Goal: Task Accomplishment & Management: Manage account settings

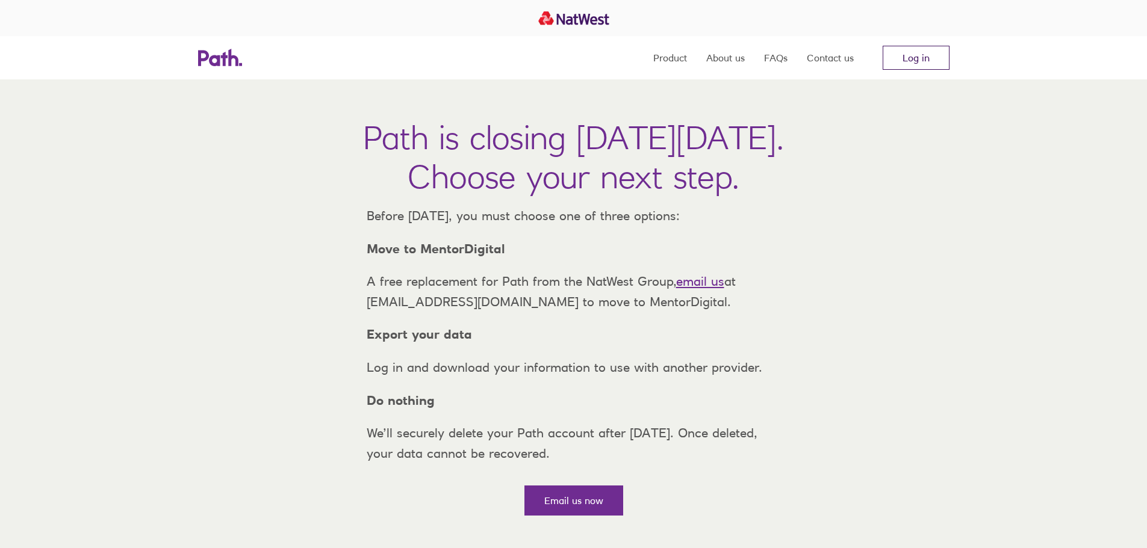
click at [911, 62] on link "Log in" at bounding box center [915, 58] width 67 height 24
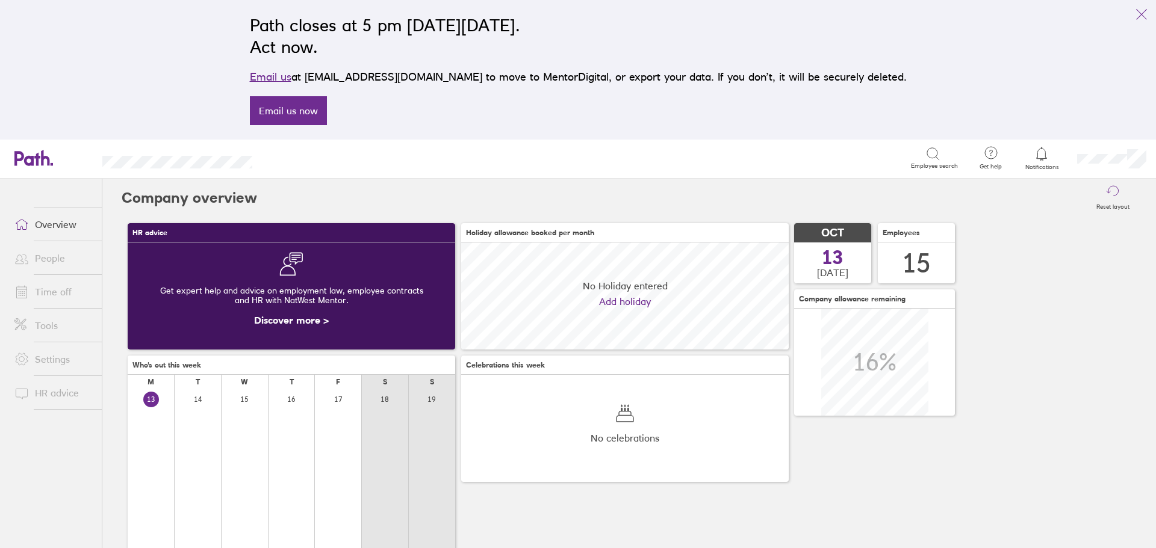
scroll to position [107, 327]
click at [1141, 14] on icon "link" at bounding box center [1141, 15] width 10 height 10
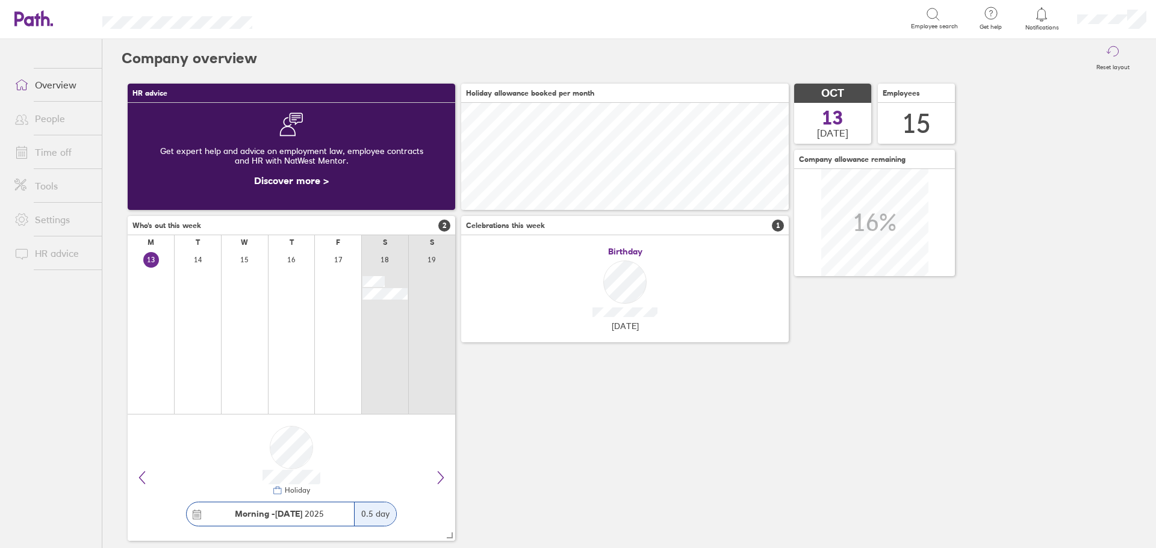
click at [63, 123] on link "People" at bounding box center [53, 119] width 97 height 24
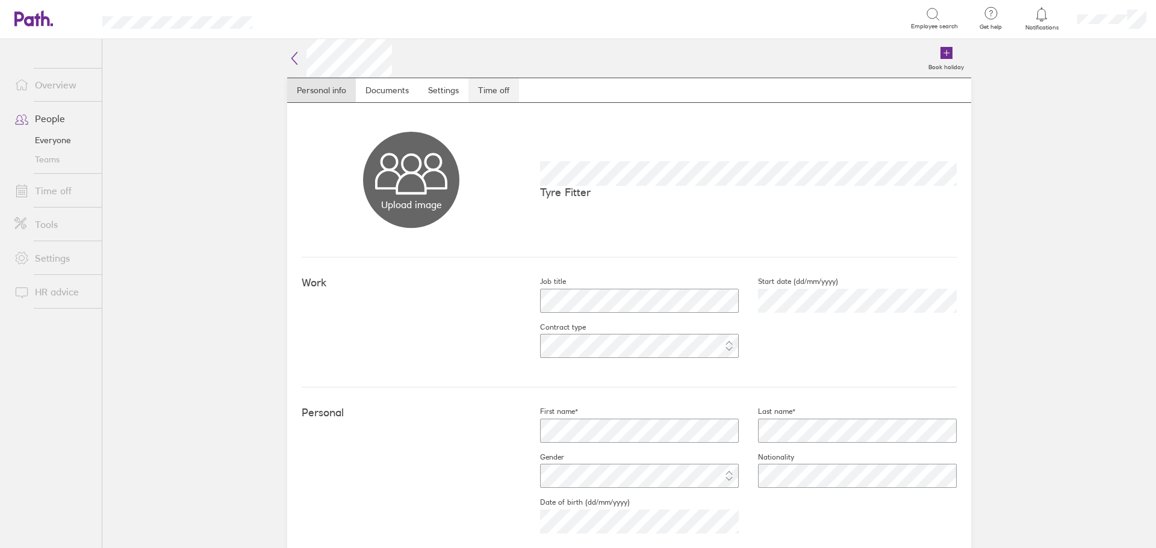
click at [492, 87] on link "Time off" at bounding box center [493, 90] width 51 height 24
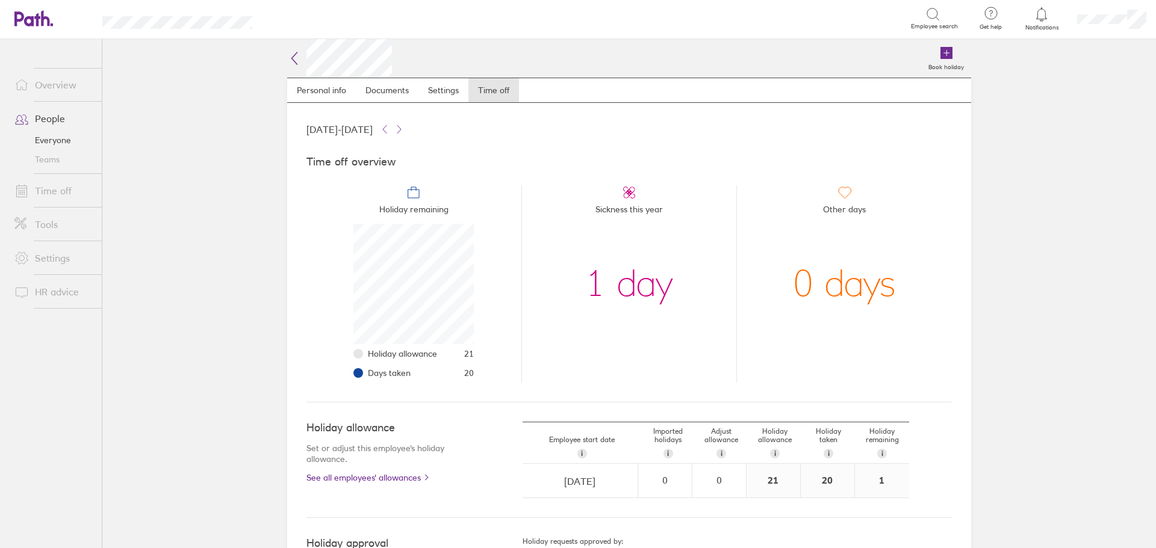
click at [34, 192] on span at bounding box center [20, 191] width 30 height 14
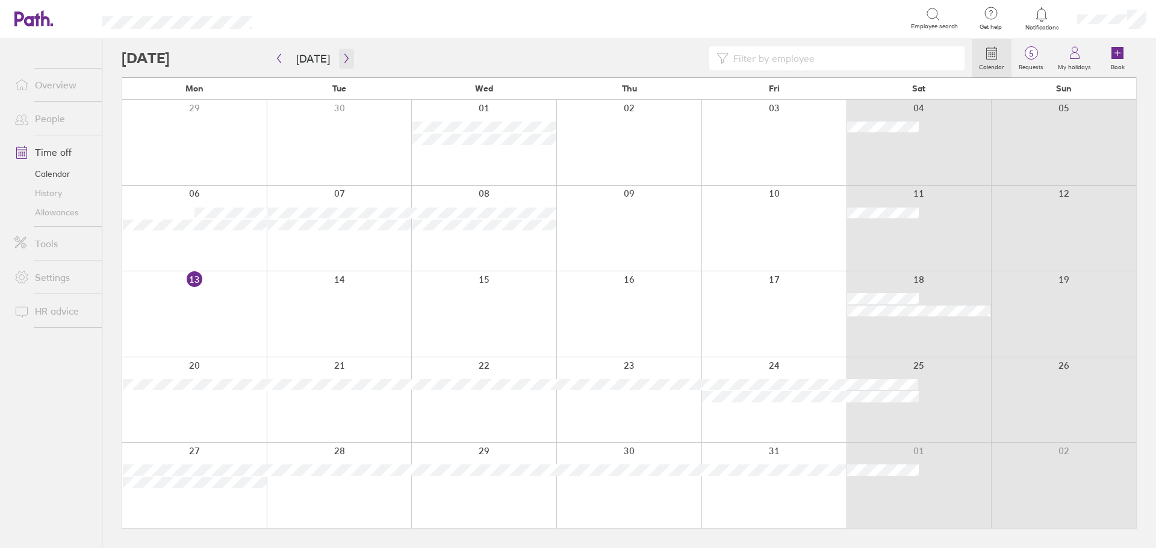
click at [345, 63] on icon "button" at bounding box center [346, 59] width 9 height 10
click at [276, 57] on icon "button" at bounding box center [278, 59] width 9 height 10
click at [271, 57] on div at bounding box center [547, 58] width 850 height 24
click at [278, 63] on button "button" at bounding box center [278, 59] width 15 height 20
click at [277, 56] on icon "button" at bounding box center [278, 59] width 9 height 10
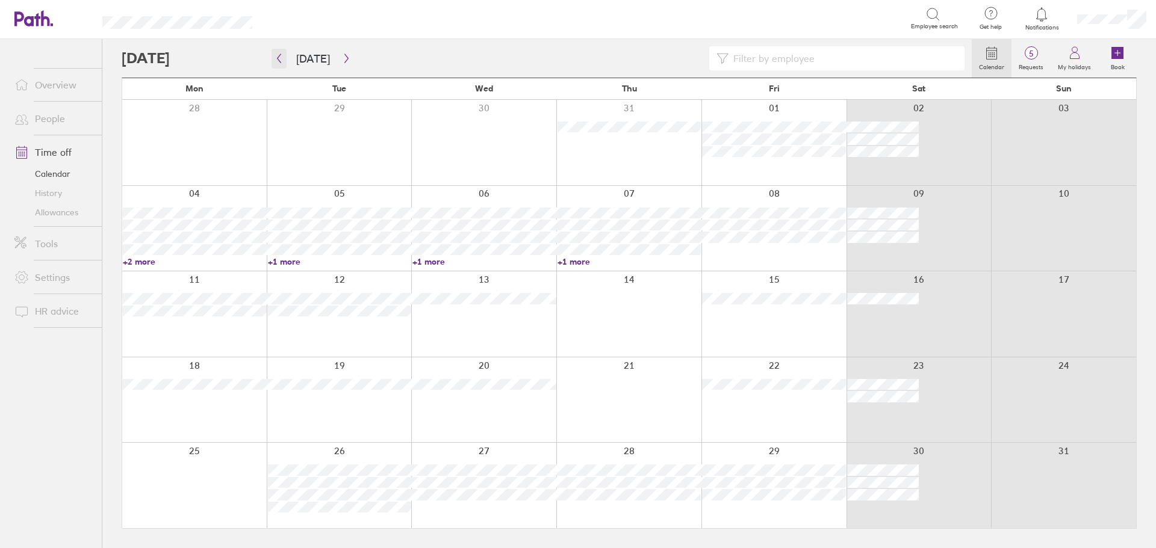
click at [285, 59] on button "button" at bounding box center [278, 59] width 15 height 20
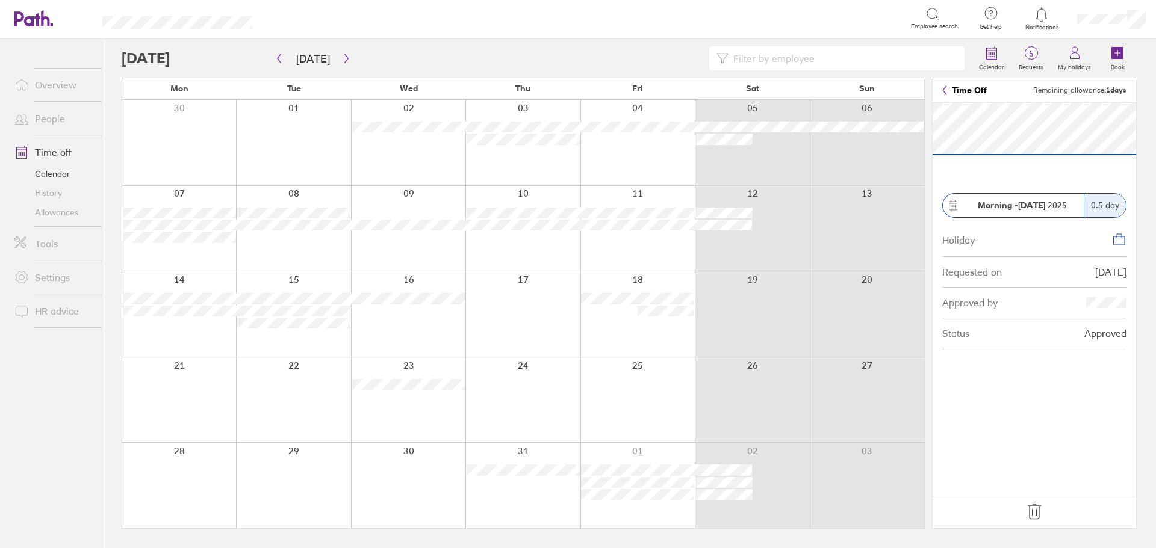
click at [1028, 513] on icon at bounding box center [1033, 512] width 19 height 19
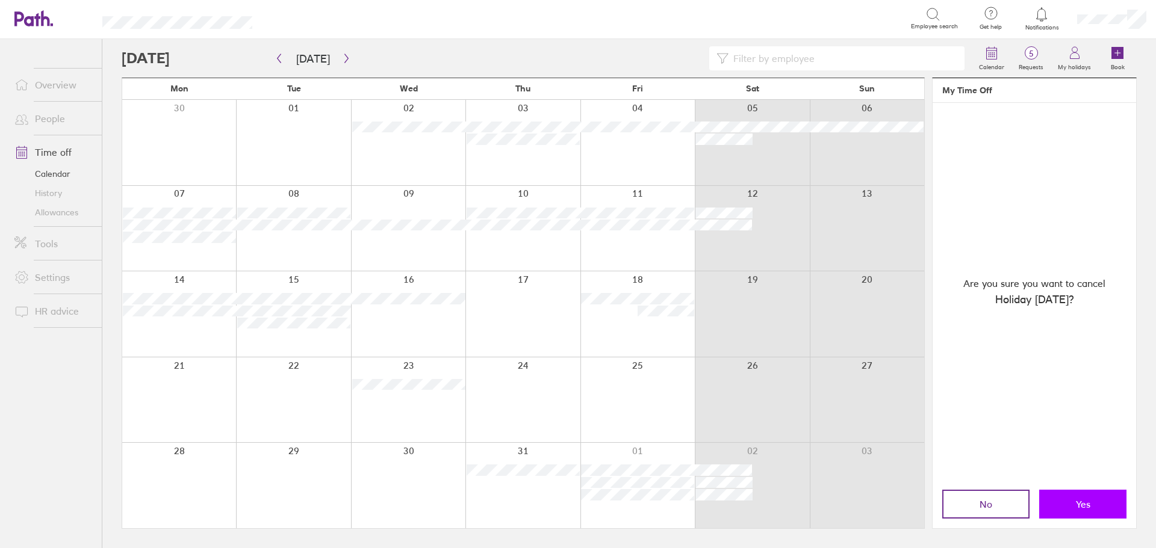
click at [1042, 508] on button "Yes" at bounding box center [1082, 504] width 87 height 29
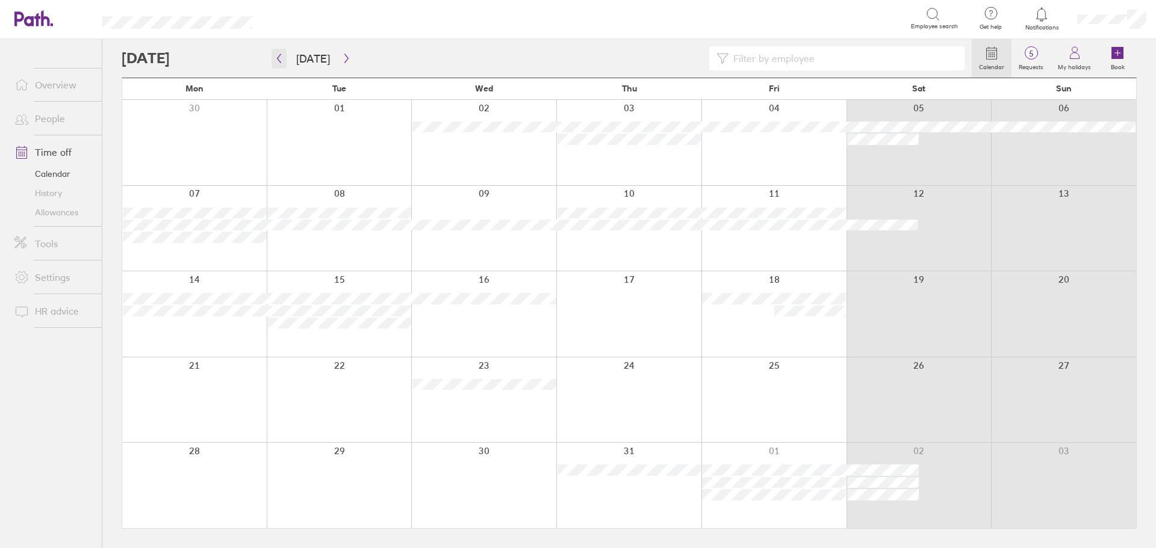
click at [284, 64] on button "button" at bounding box center [278, 59] width 15 height 20
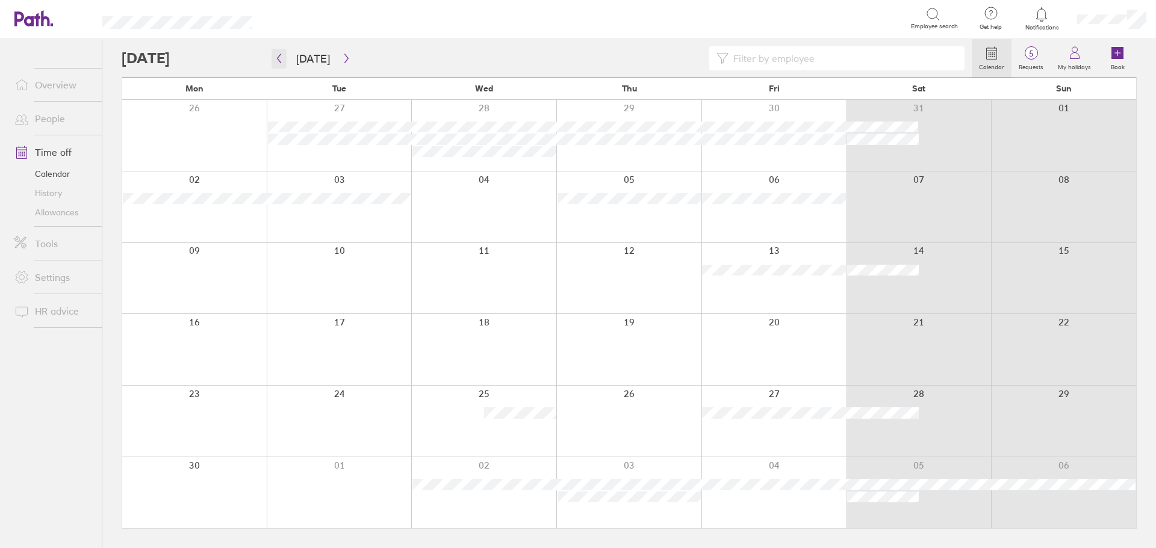
click at [279, 58] on icon "button" at bounding box center [278, 59] width 9 height 10
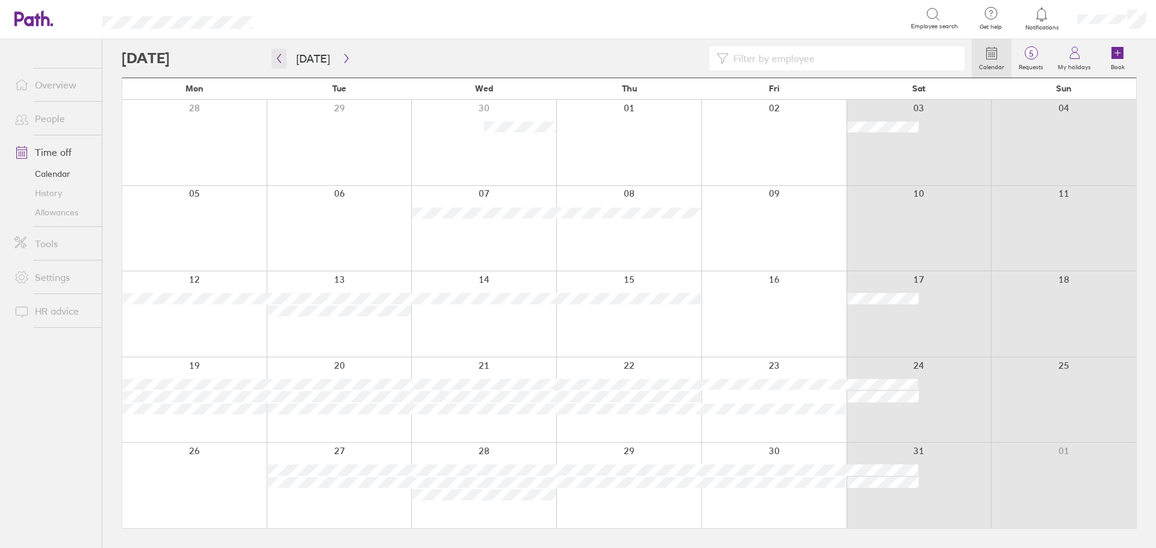
click at [279, 58] on icon "button" at bounding box center [278, 59] width 9 height 10
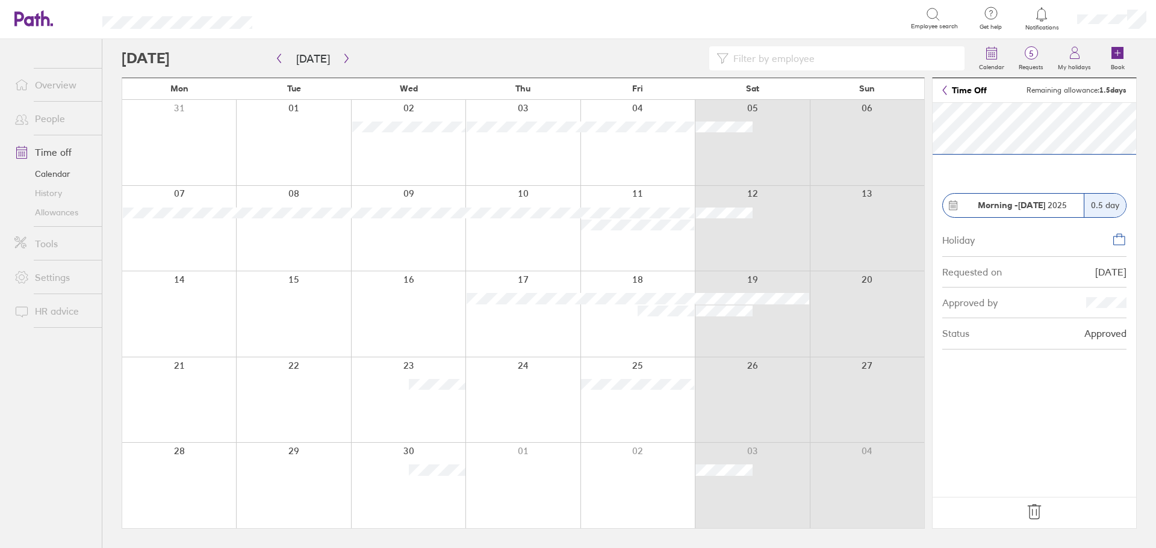
click at [1033, 515] on icon at bounding box center [1033, 512] width 19 height 19
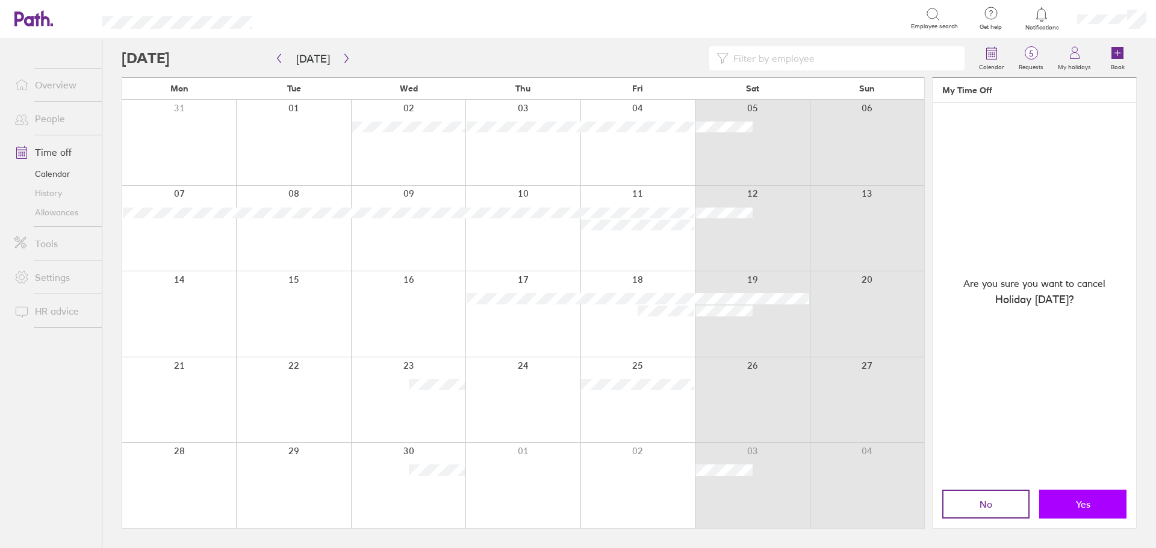
click at [1097, 510] on button "Yes" at bounding box center [1082, 504] width 87 height 29
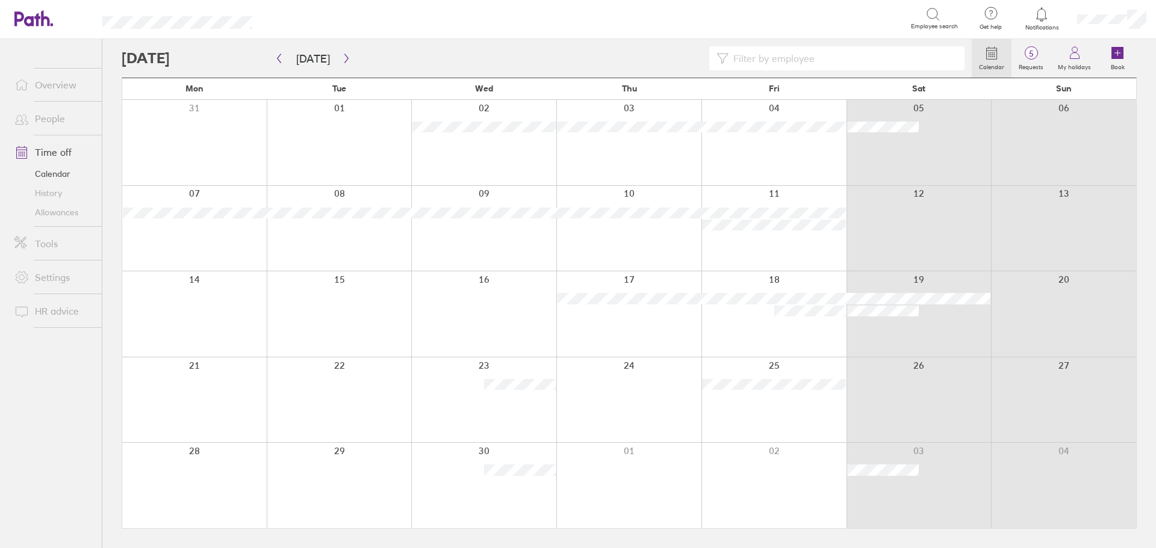
click at [51, 121] on link "People" at bounding box center [53, 119] width 97 height 24
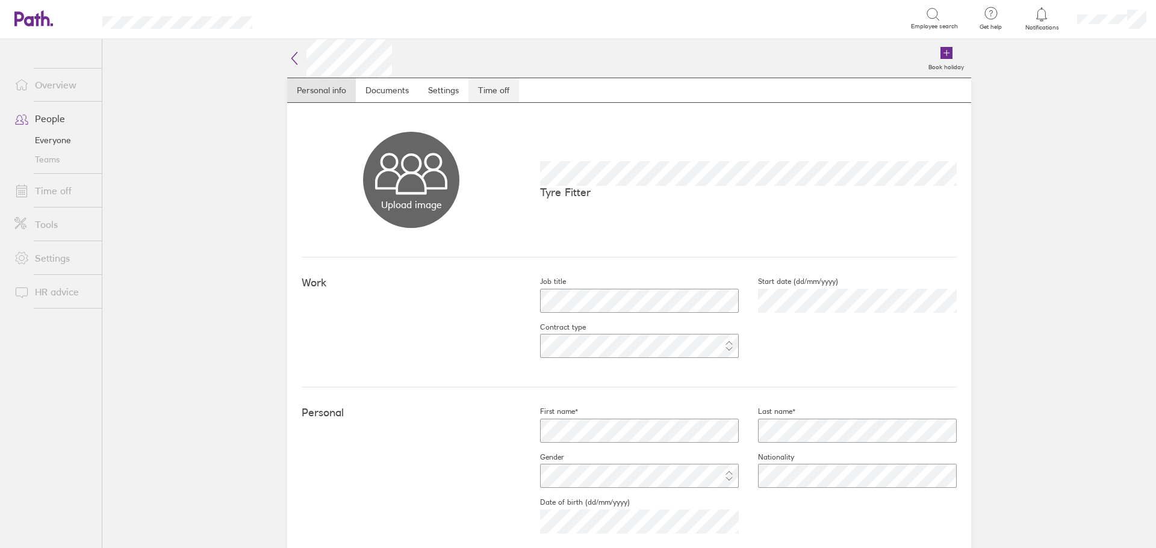
click at [501, 87] on link "Time off" at bounding box center [493, 90] width 51 height 24
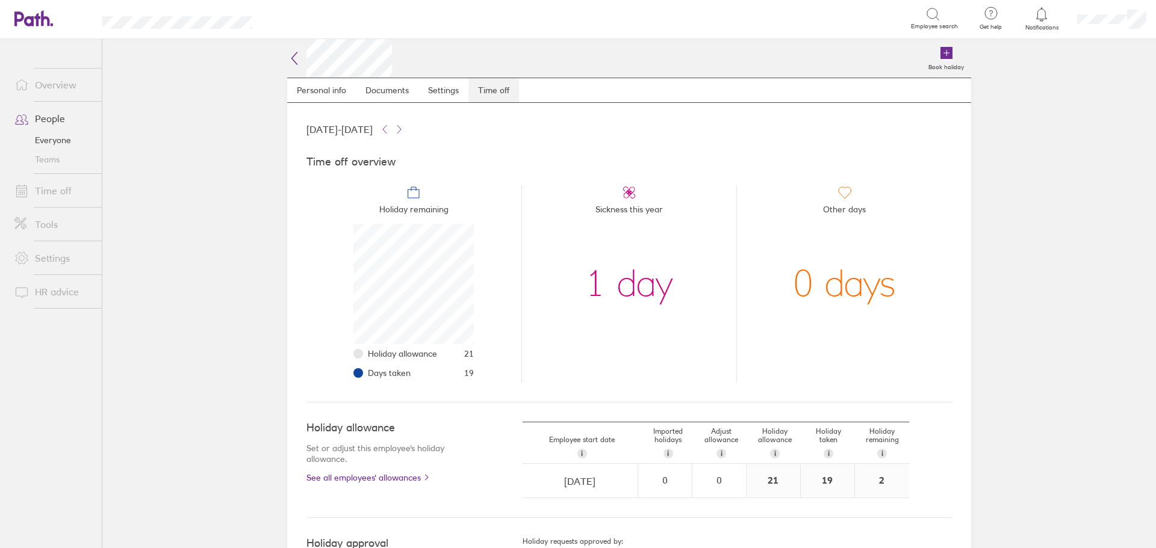
scroll to position [120, 120]
click at [28, 23] on icon at bounding box center [33, 18] width 39 height 16
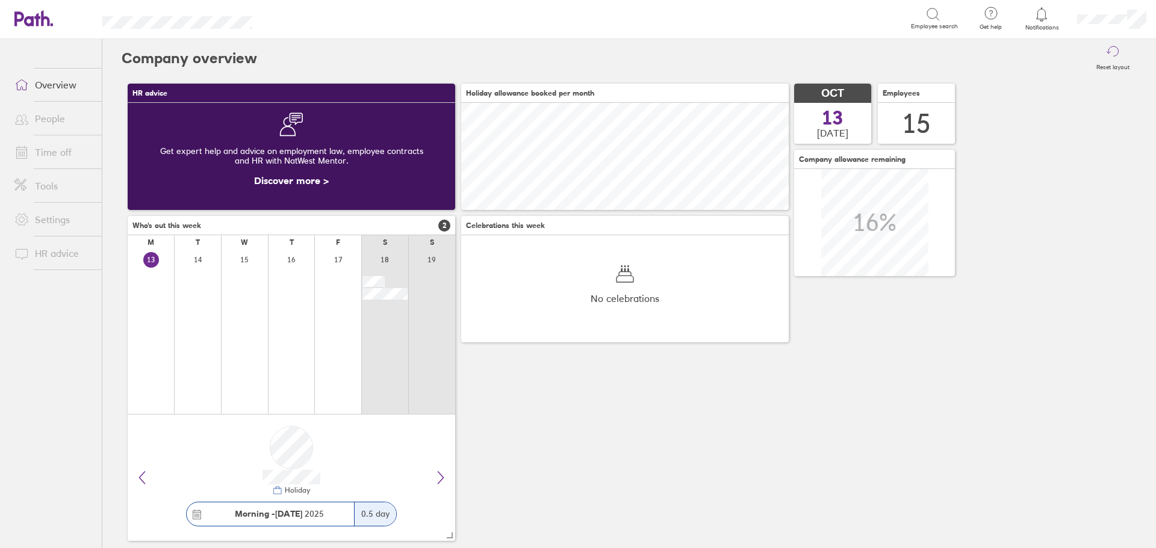
scroll to position [107, 327]
click at [57, 156] on link "Time off" at bounding box center [53, 152] width 97 height 24
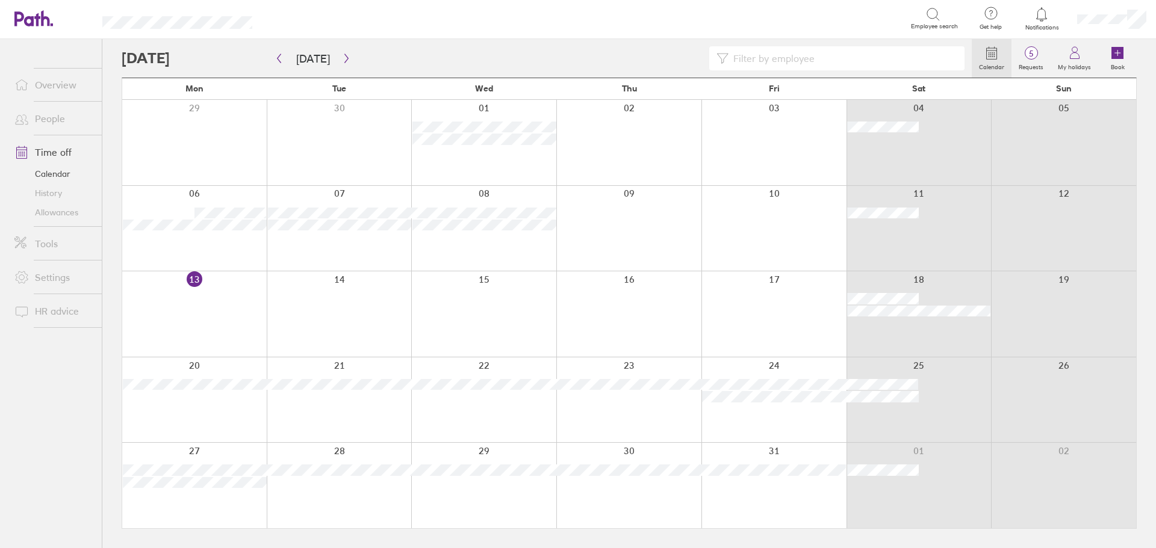
click at [51, 155] on link "Time off" at bounding box center [53, 152] width 97 height 24
click at [342, 58] on icon "button" at bounding box center [346, 59] width 9 height 10
click at [328, 209] on div at bounding box center [339, 228] width 145 height 85
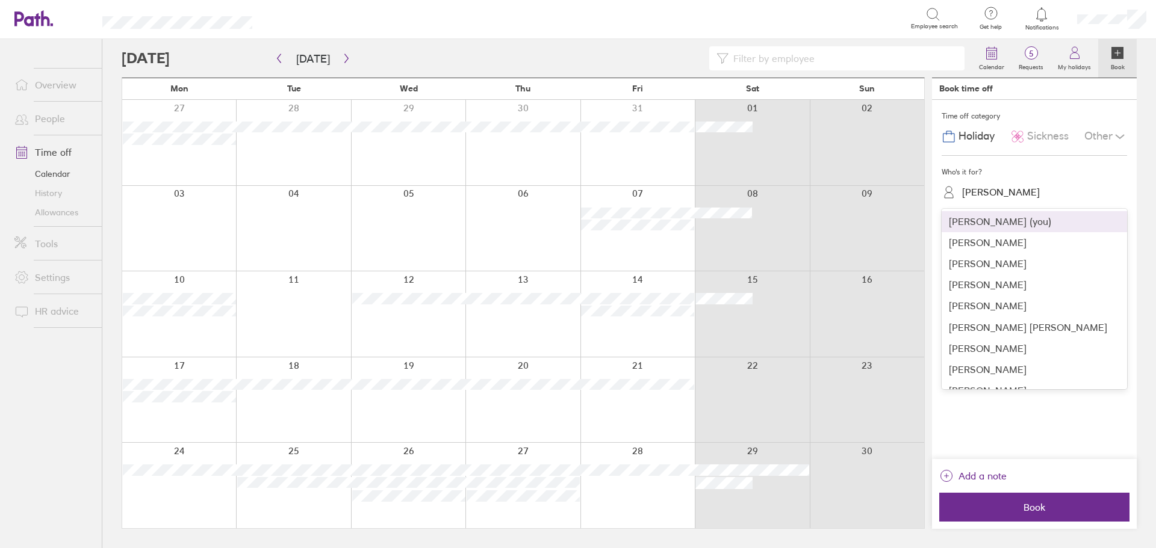
click at [1011, 189] on div "[PERSON_NAME]" at bounding box center [1041, 192] width 171 height 19
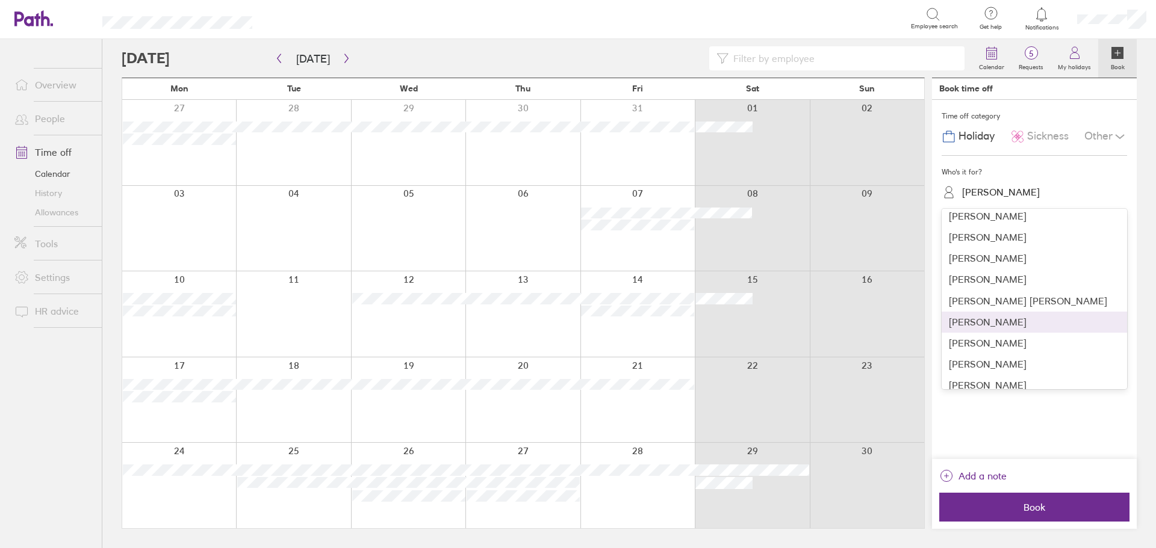
scroll to position [22, 0]
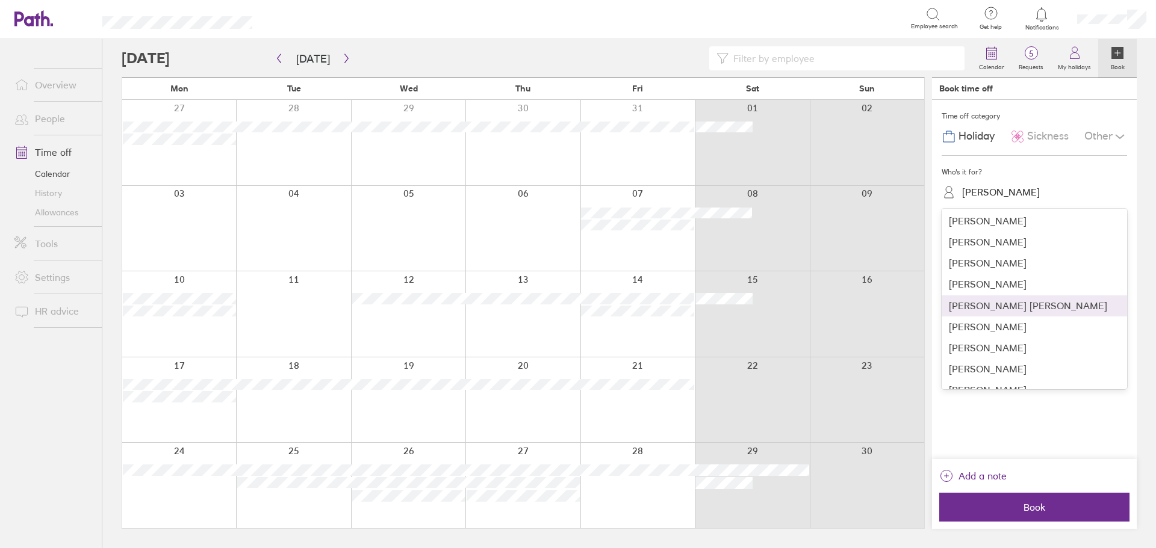
click at [992, 304] on div "[PERSON_NAME] [PERSON_NAME]" at bounding box center [1033, 306] width 185 height 21
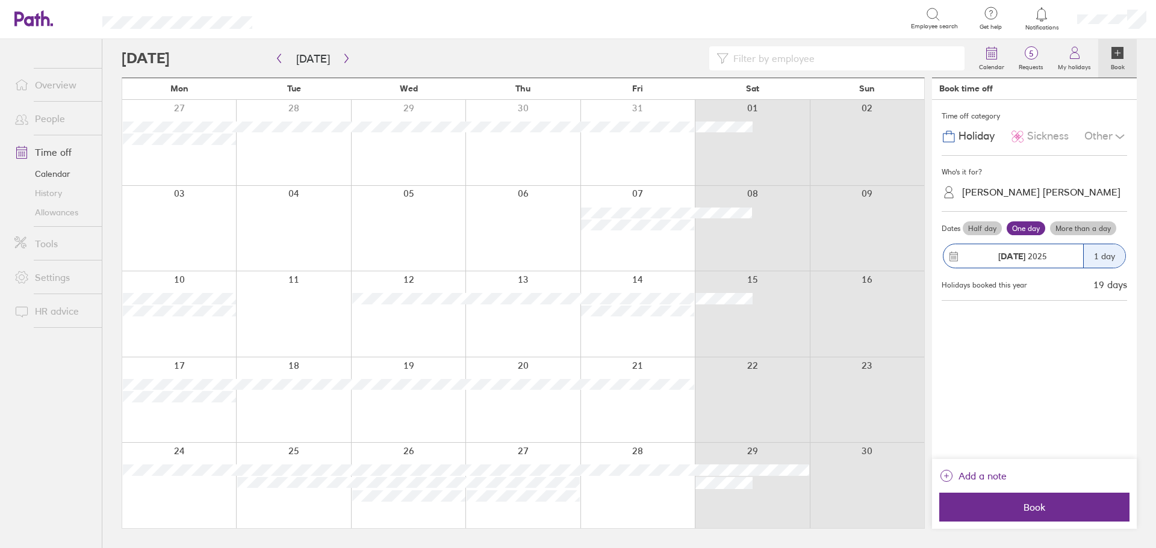
click at [1071, 229] on label "More than a day" at bounding box center [1083, 228] width 66 height 14
click at [0, 0] on input "More than a day" at bounding box center [0, 0] width 0 height 0
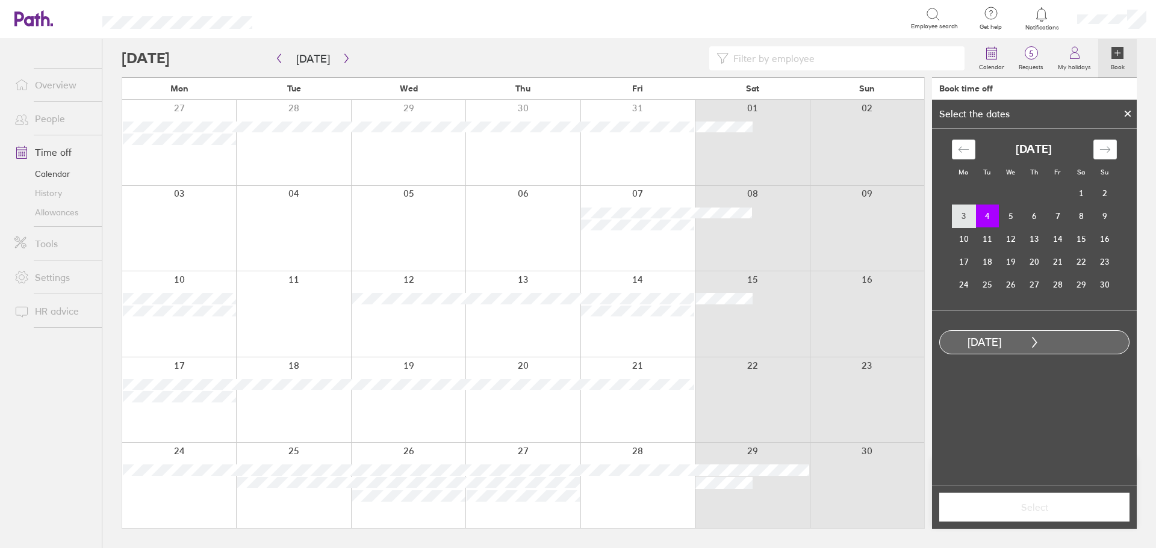
click at [960, 221] on td "3" at bounding box center [963, 216] width 23 height 23
click at [1005, 217] on td "5" at bounding box center [1010, 216] width 23 height 23
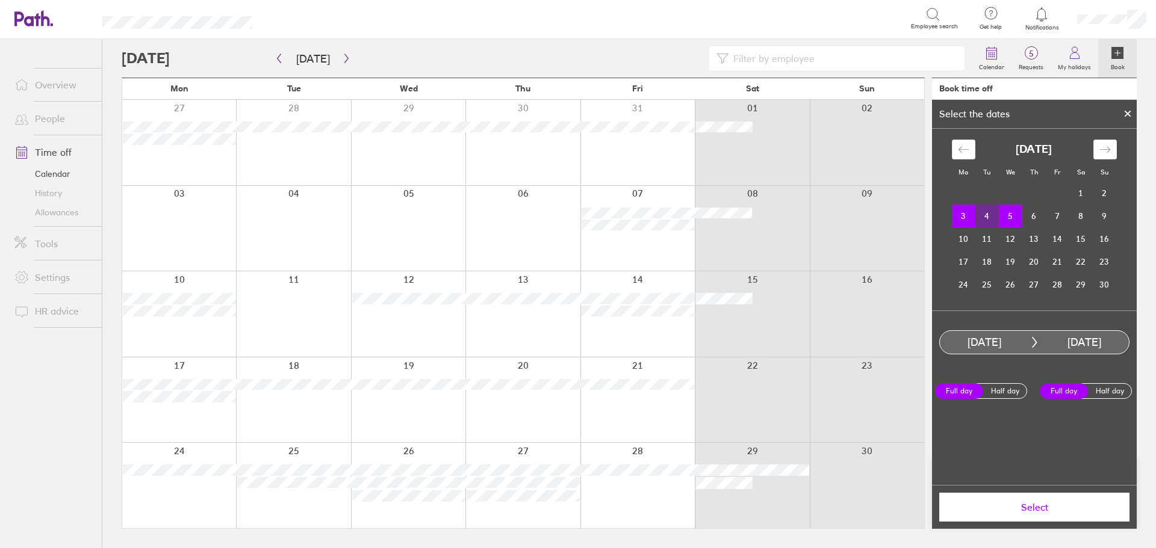
click at [1062, 512] on span "Select" at bounding box center [1033, 507] width 173 height 11
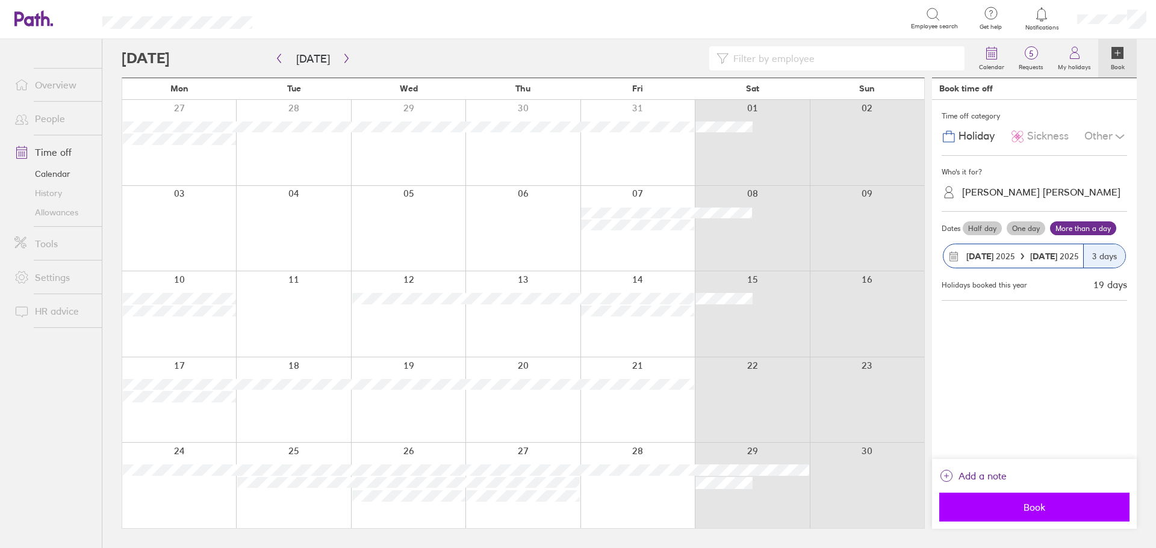
click at [1027, 512] on span "Book" at bounding box center [1033, 507] width 173 height 11
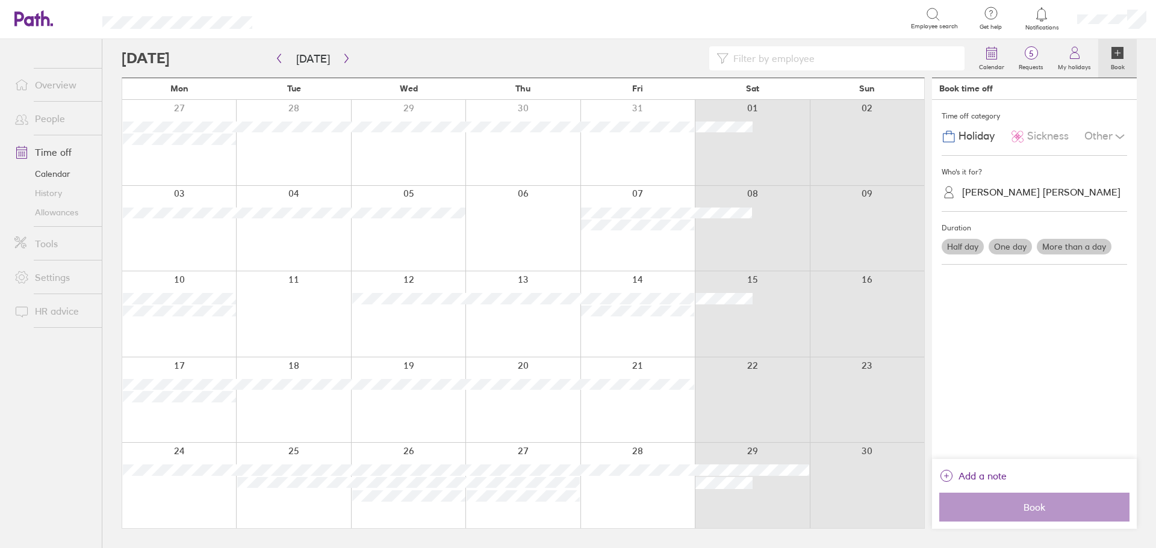
click at [1051, 22] on div at bounding box center [1041, 14] width 39 height 17
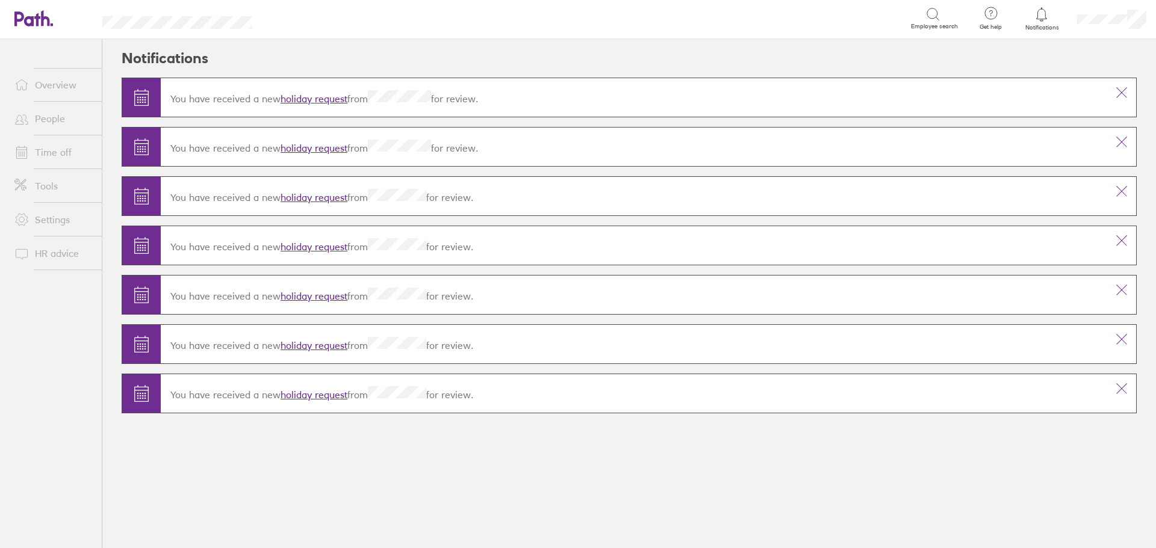
click at [322, 101] on link "holiday request" at bounding box center [313, 99] width 67 height 12
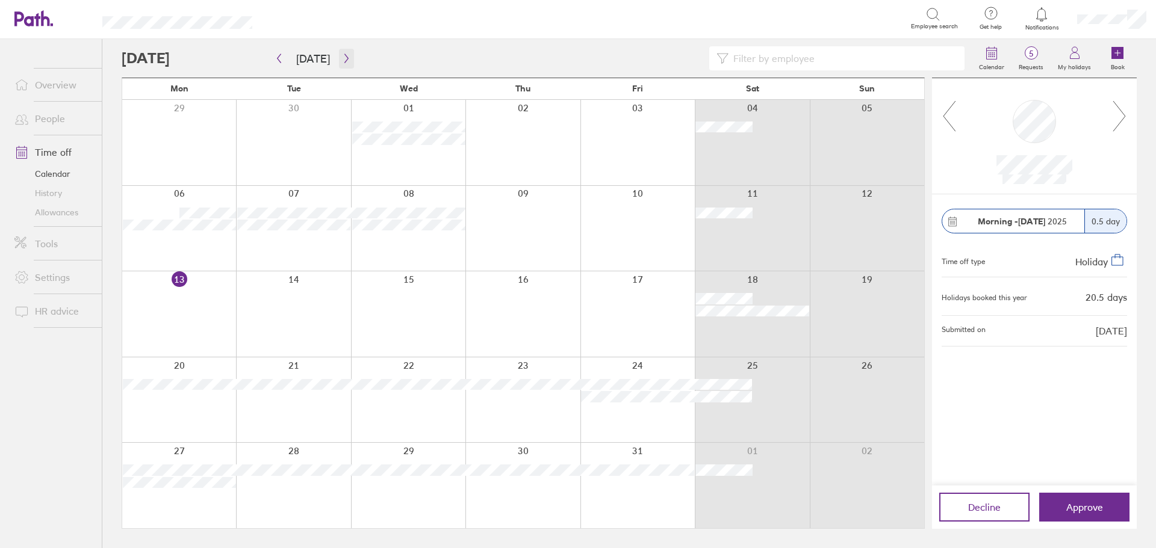
click at [348, 66] on button "button" at bounding box center [346, 59] width 15 height 20
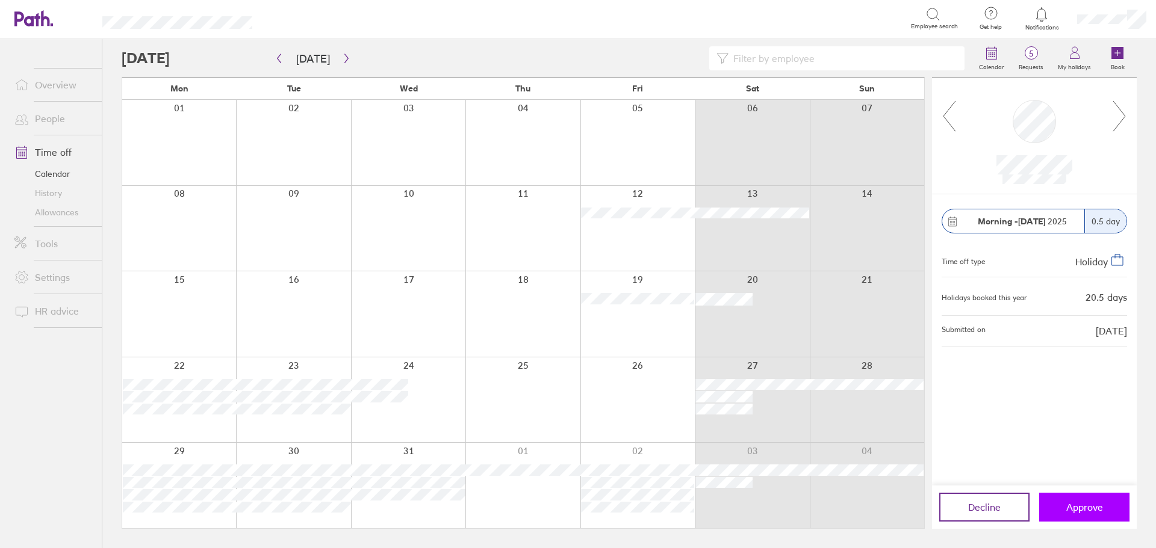
click at [1094, 507] on span "Approve" at bounding box center [1084, 507] width 37 height 11
click at [277, 63] on button "button" at bounding box center [278, 59] width 15 height 20
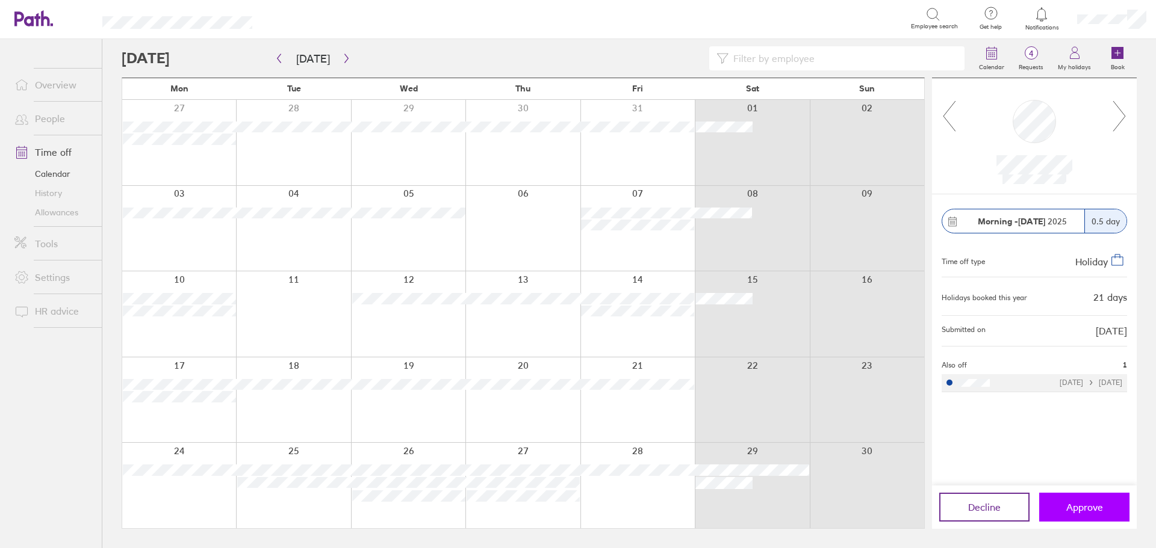
click at [1071, 505] on span "Approve" at bounding box center [1084, 507] width 37 height 11
click at [1035, 24] on span "Notifications" at bounding box center [1041, 27] width 39 height 7
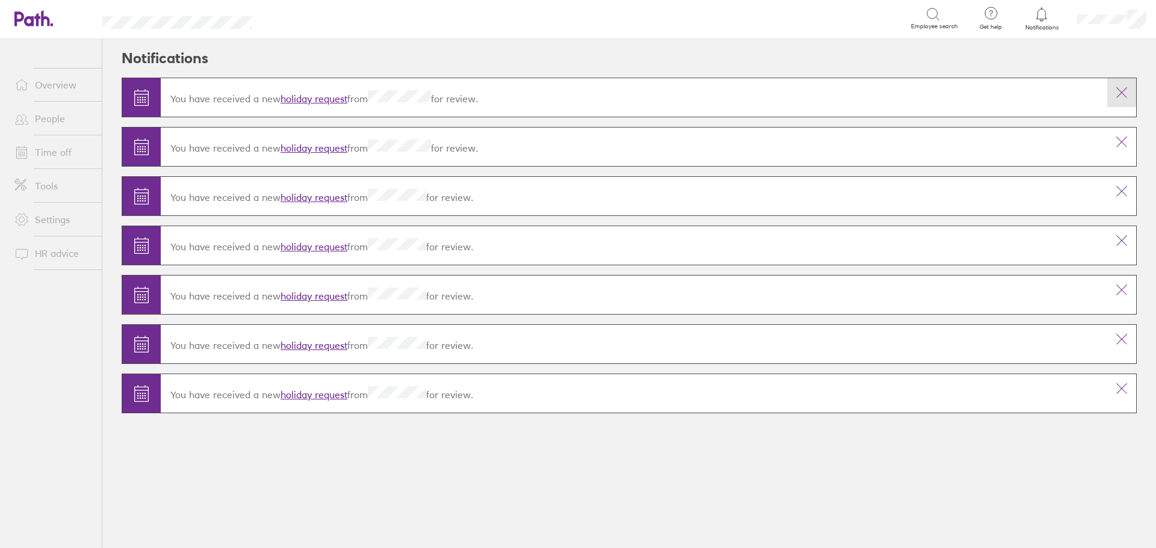
click at [1132, 98] on button at bounding box center [1121, 92] width 29 height 29
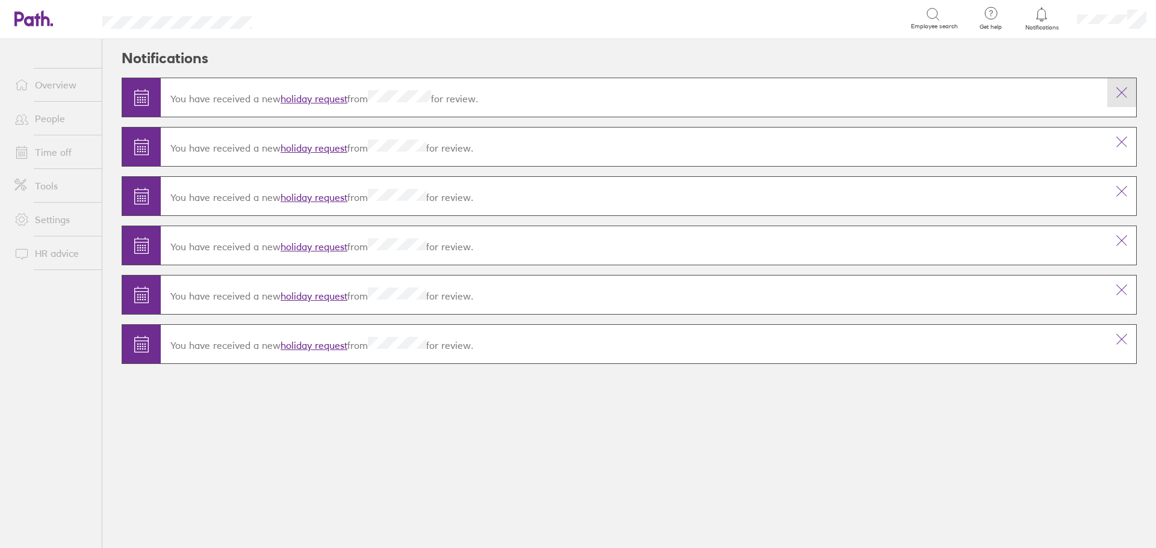
click at [1121, 93] on icon at bounding box center [1121, 92] width 14 height 14
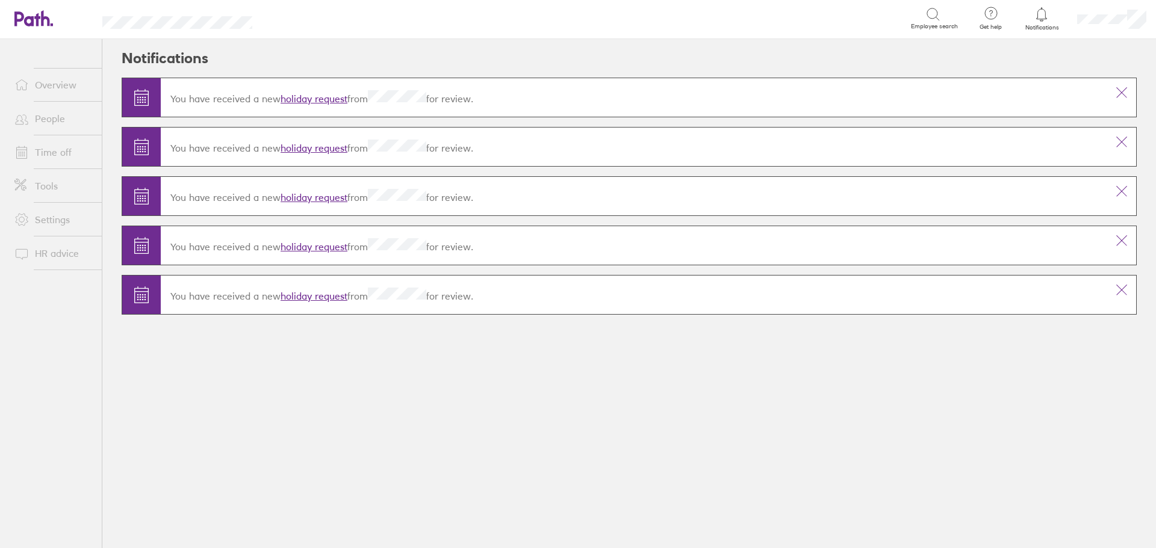
click at [309, 300] on link "holiday request" at bounding box center [313, 296] width 67 height 12
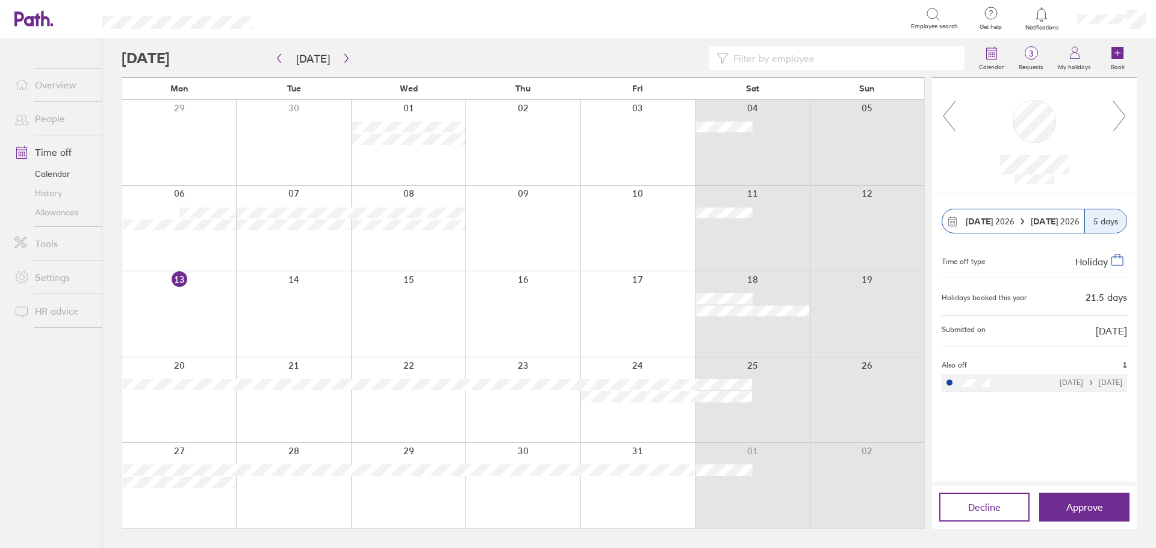
click at [29, 17] on icon at bounding box center [27, 18] width 26 height 14
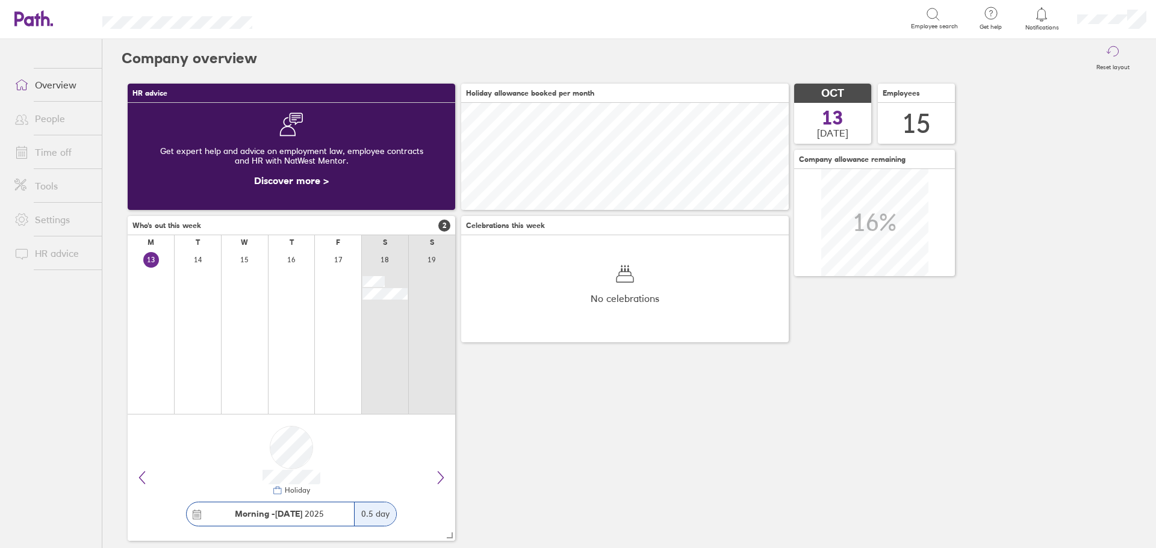
scroll to position [107, 107]
click at [35, 119] on link "People" at bounding box center [53, 119] width 97 height 24
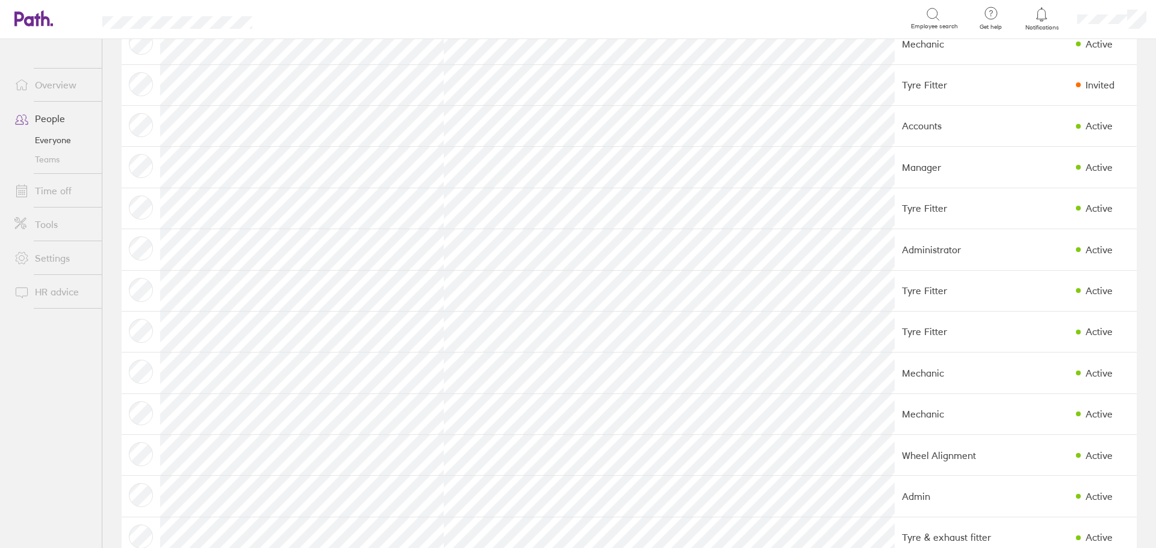
scroll to position [181, 0]
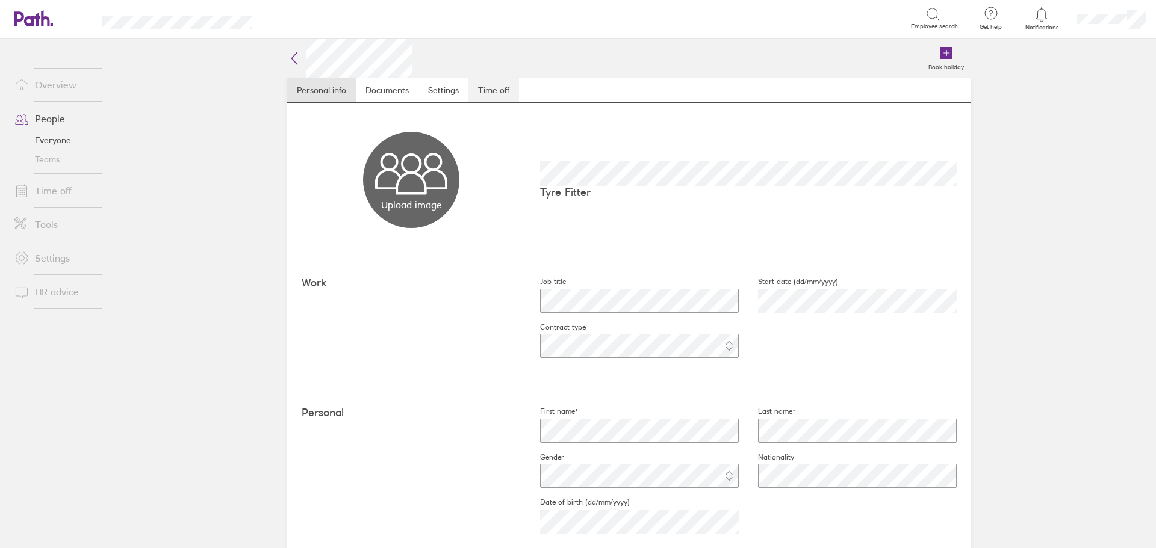
click at [488, 93] on link "Time off" at bounding box center [493, 90] width 51 height 24
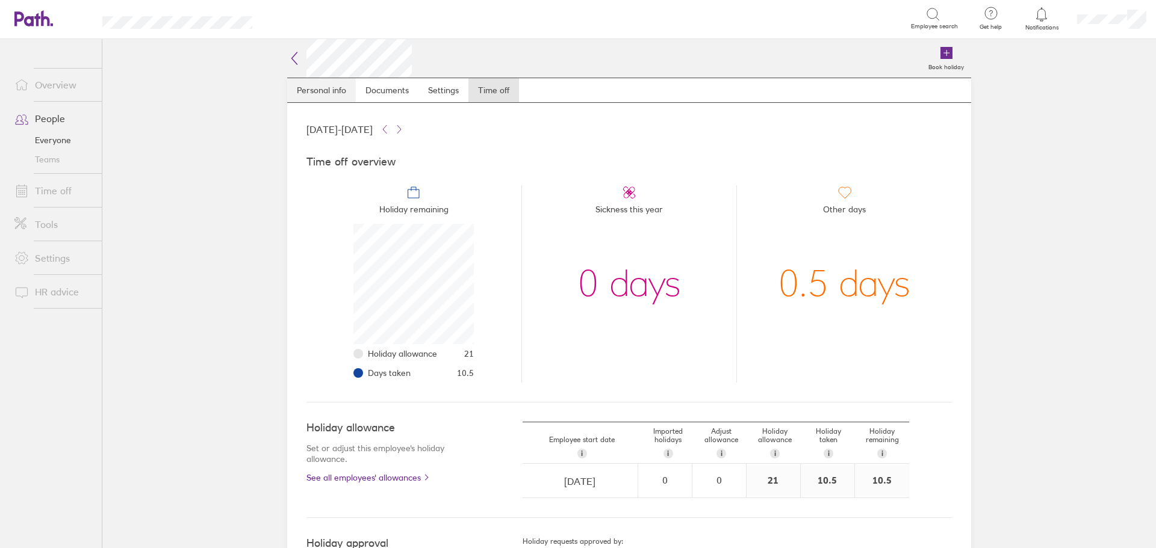
click at [315, 90] on link "Personal info" at bounding box center [321, 90] width 69 height 24
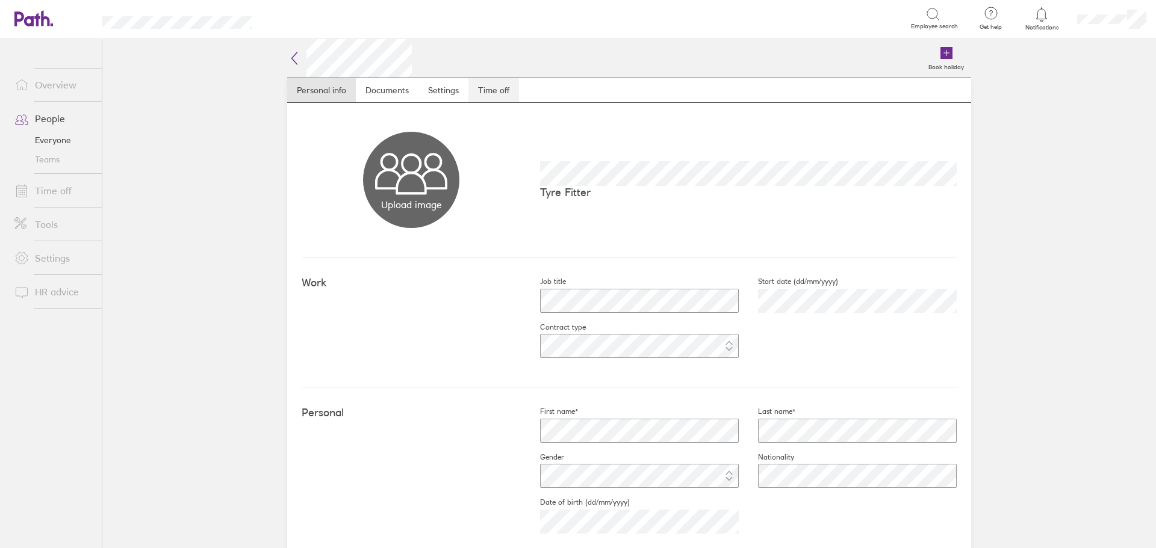
click at [494, 85] on link "Time off" at bounding box center [493, 90] width 51 height 24
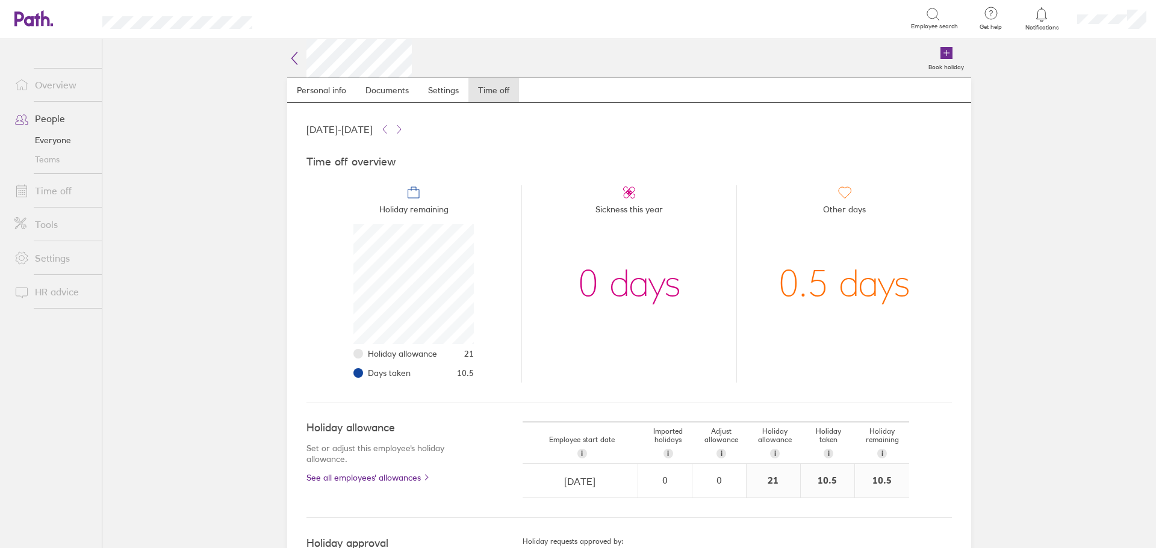
click at [58, 90] on link "Overview" at bounding box center [53, 85] width 97 height 24
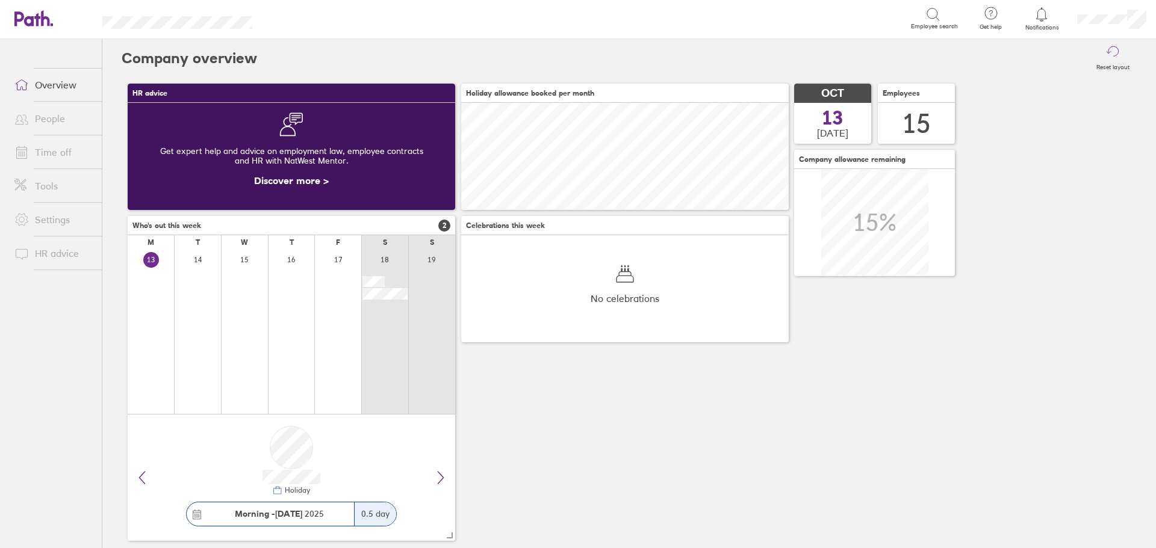
scroll to position [107, 327]
click at [46, 123] on link "People" at bounding box center [53, 119] width 97 height 24
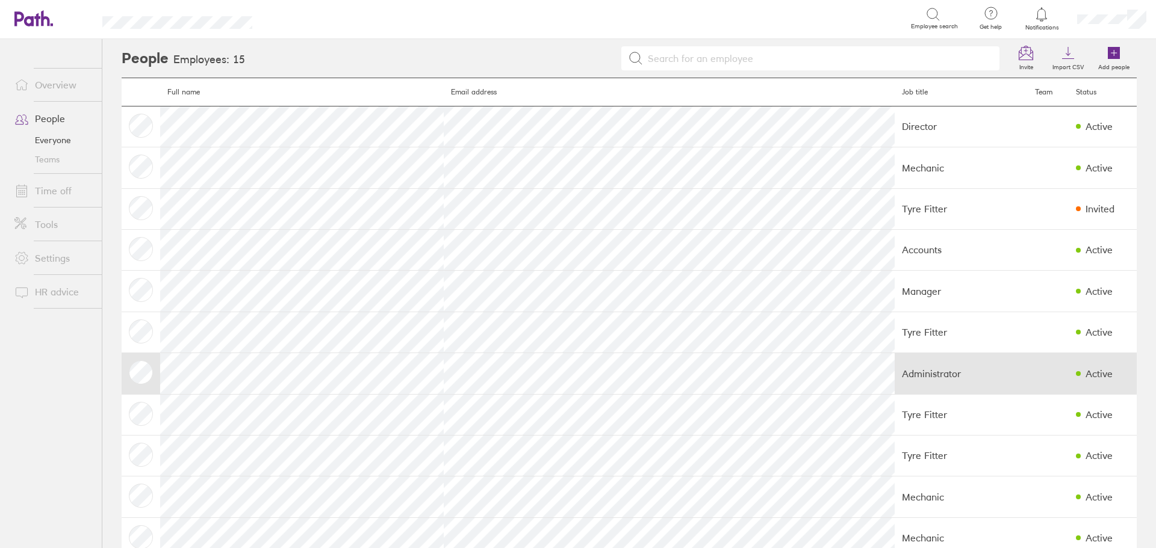
scroll to position [60, 0]
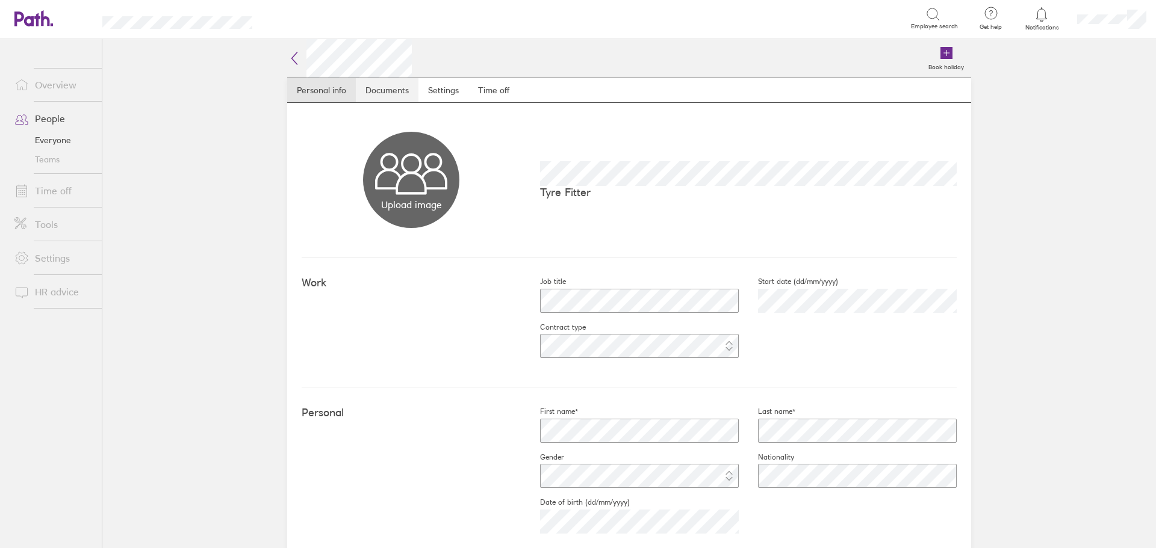
click at [380, 97] on link "Documents" at bounding box center [387, 90] width 63 height 24
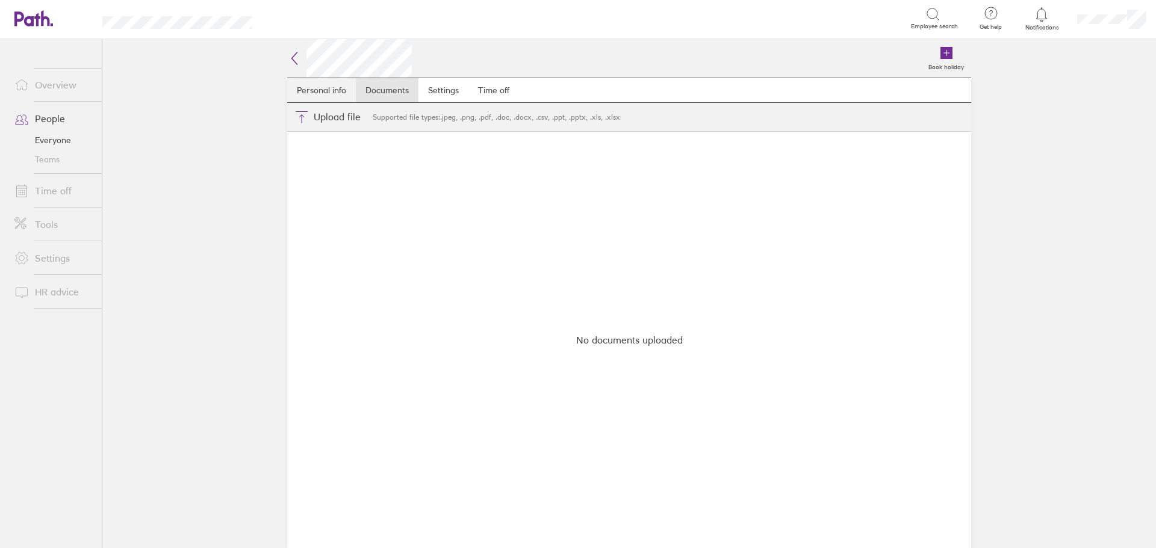
click at [323, 96] on link "Personal info" at bounding box center [321, 90] width 69 height 24
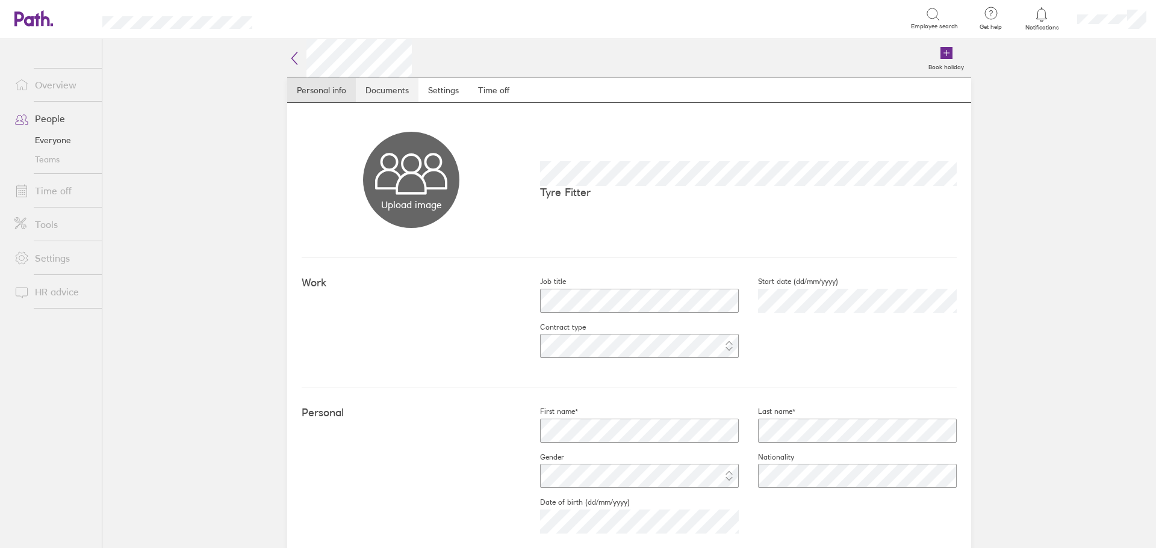
click at [368, 91] on link "Documents" at bounding box center [387, 90] width 63 height 24
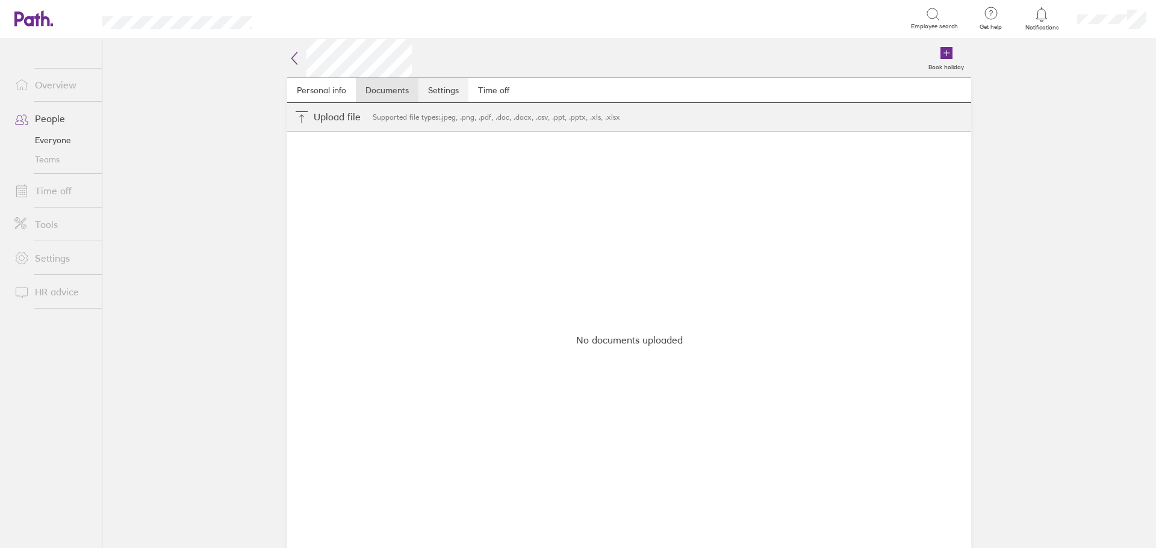
click at [433, 91] on link "Settings" at bounding box center [443, 90] width 50 height 24
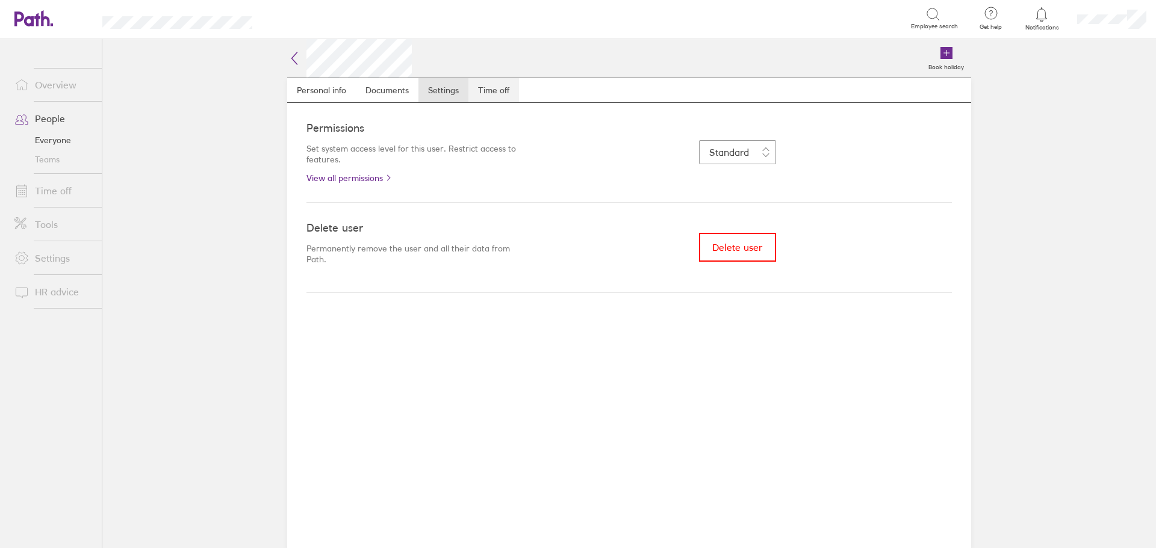
click at [488, 90] on link "Time off" at bounding box center [493, 90] width 51 height 24
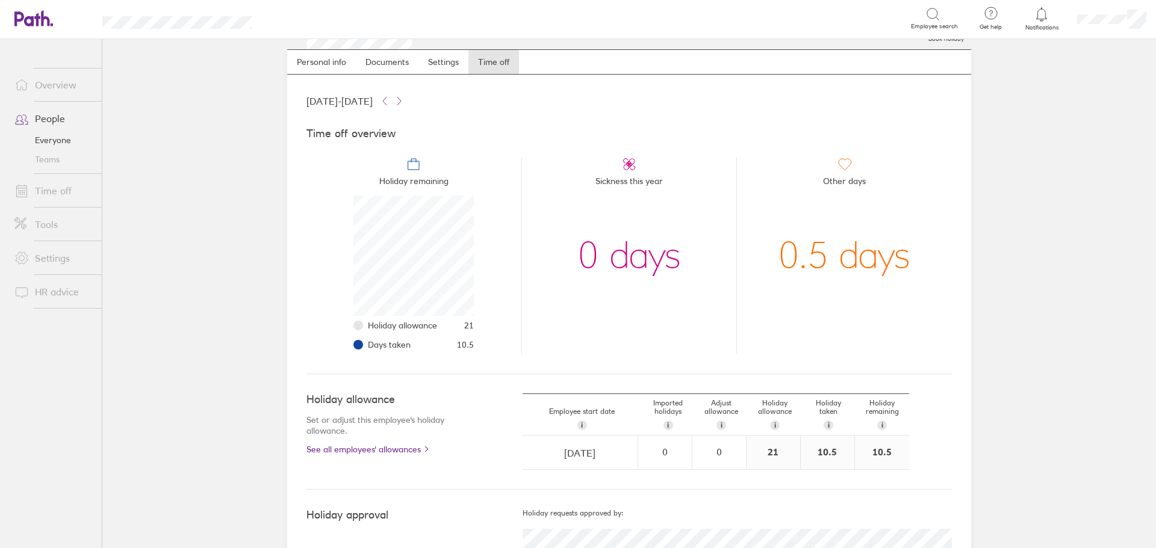
scroll to position [75, 0]
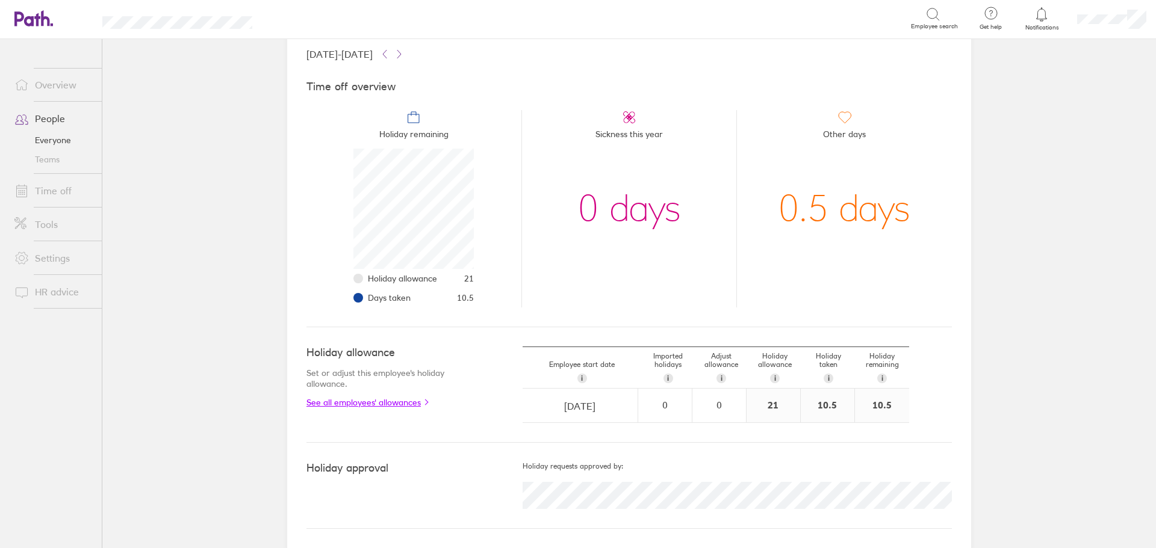
click at [400, 402] on link "See all employees' allowances" at bounding box center [390, 403] width 168 height 10
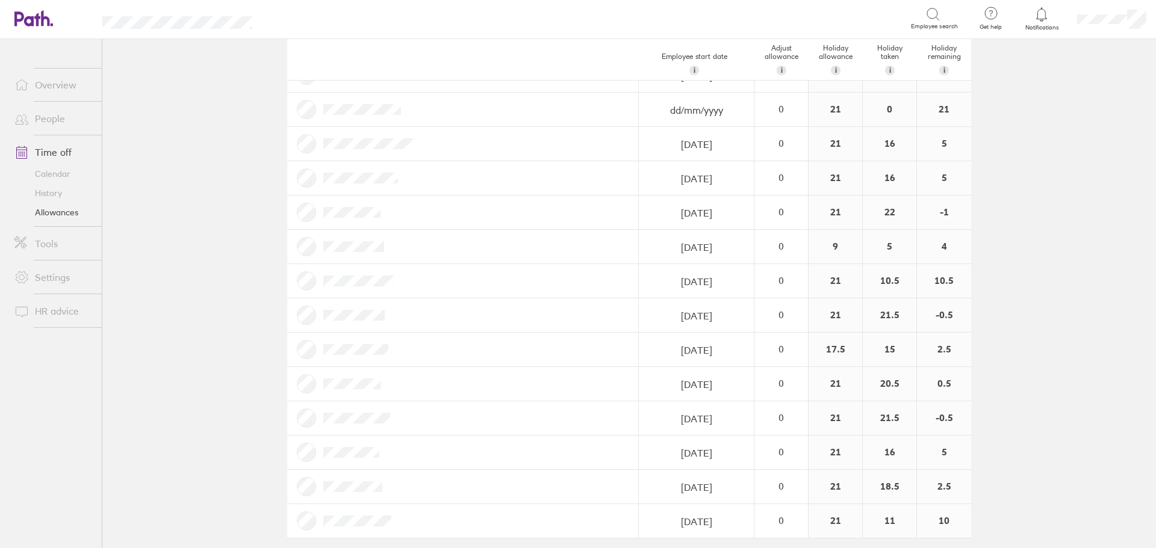
scroll to position [130, 0]
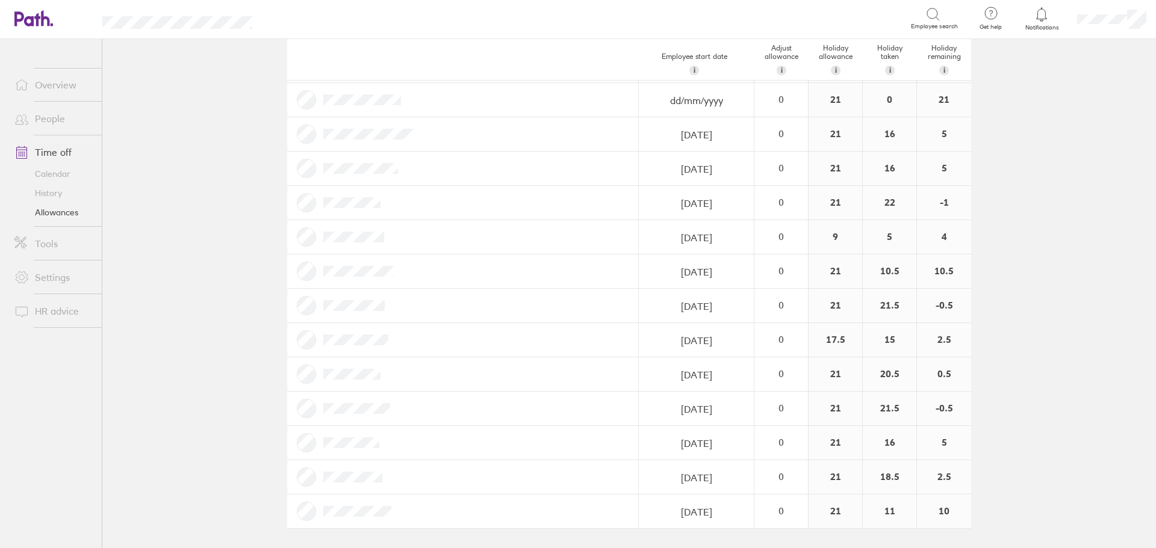
click at [47, 90] on link "Overview" at bounding box center [53, 85] width 97 height 24
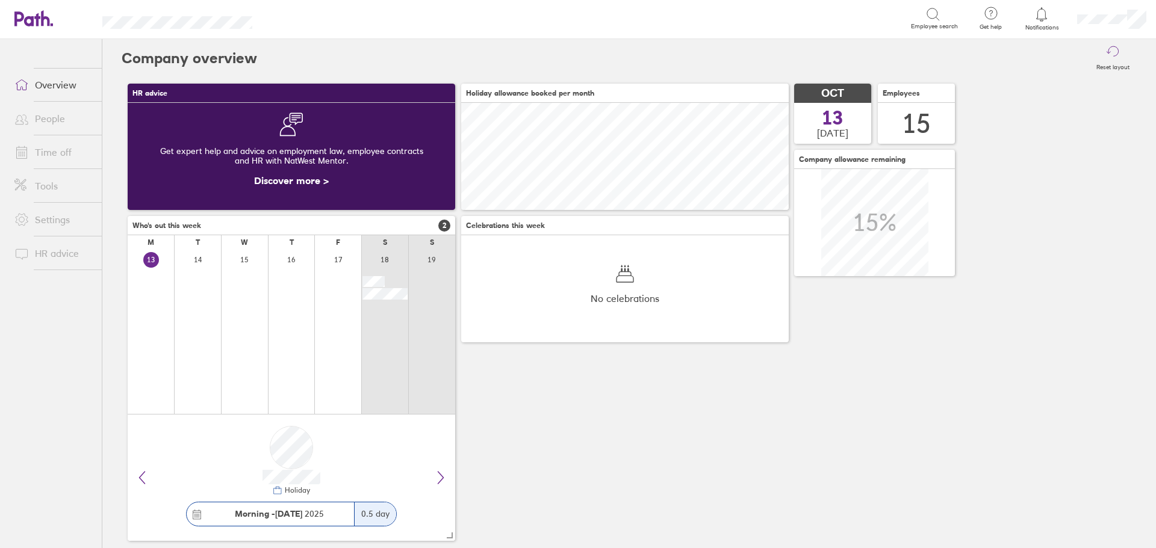
scroll to position [107, 327]
